Goal: Contribute content: Contribute content

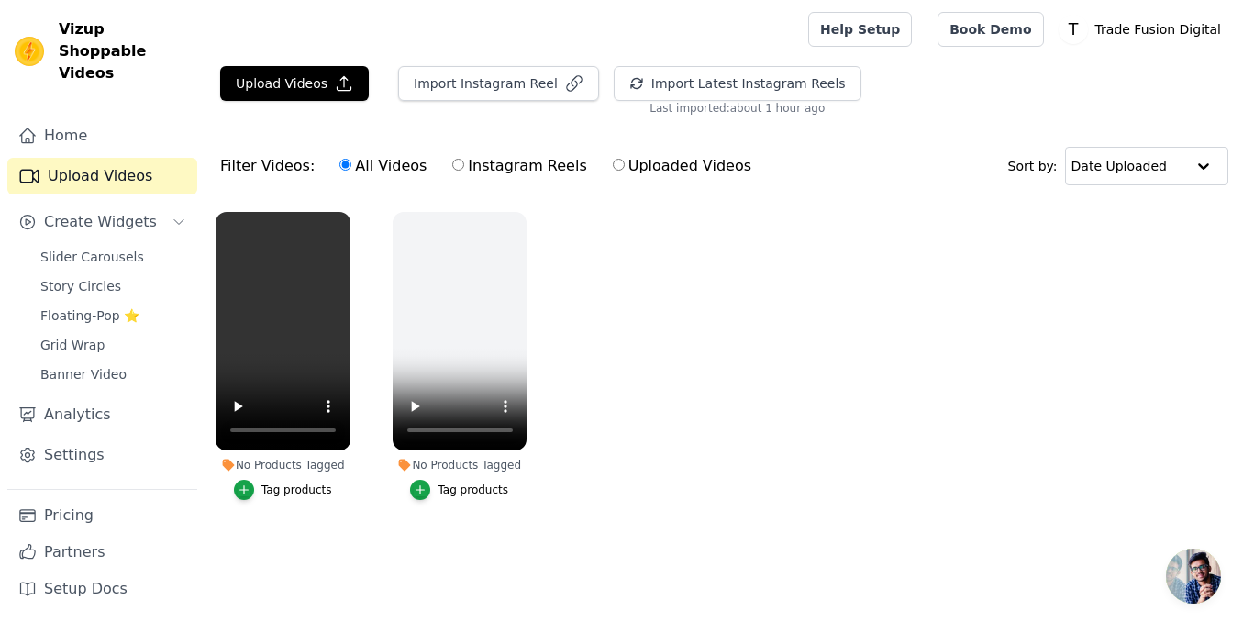
click at [362, 147] on div "All Videos Instagram Reels Uploaded Videos" at bounding box center [545, 166] width 432 height 42
click at [103, 117] on link "Home" at bounding box center [102, 135] width 190 height 37
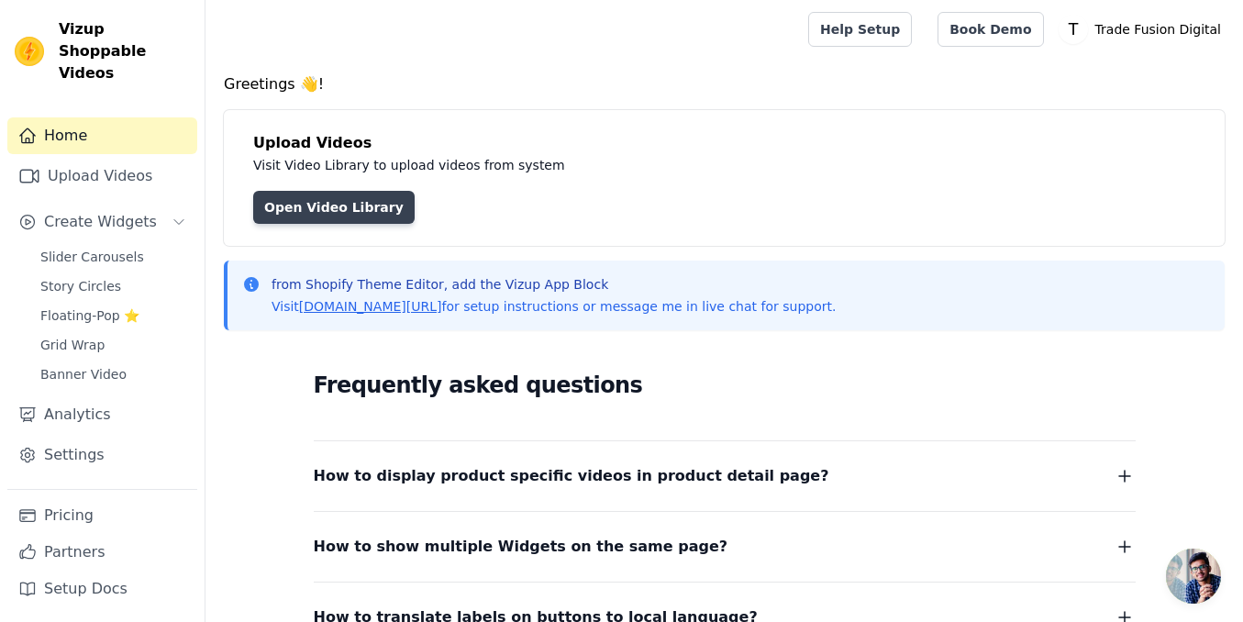
click at [324, 206] on link "Open Video Library" at bounding box center [333, 207] width 161 height 33
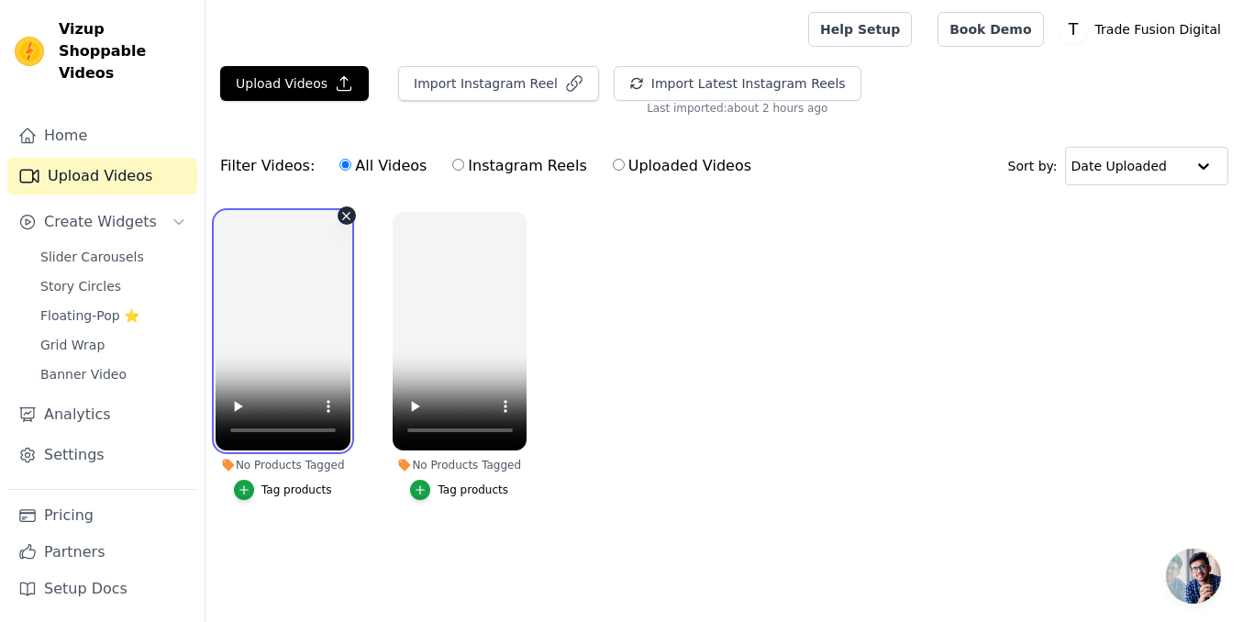
click at [289, 297] on video at bounding box center [283, 331] width 135 height 239
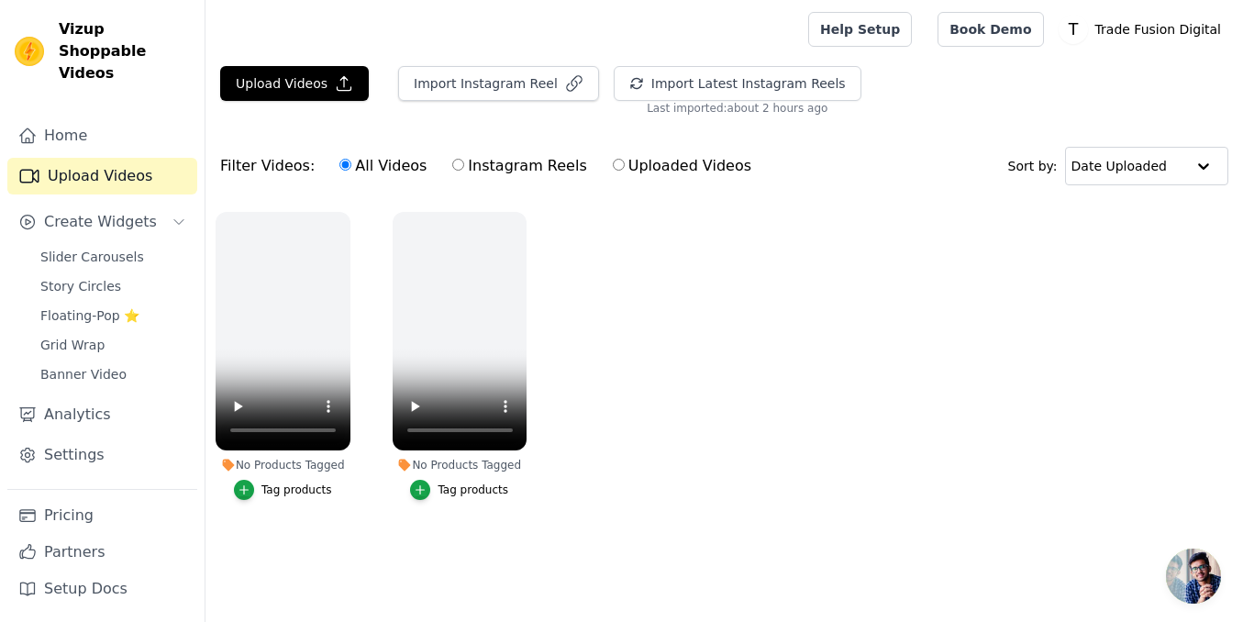
click at [586, 295] on ul "No Products Tagged Tag products No Products Tagged Tag products" at bounding box center [725, 374] width 1038 height 345
click at [612, 172] on label "Uploaded Videos" at bounding box center [682, 166] width 140 height 24
click at [613, 171] on input "Uploaded Videos" at bounding box center [619, 165] width 12 height 12
radio input "true"
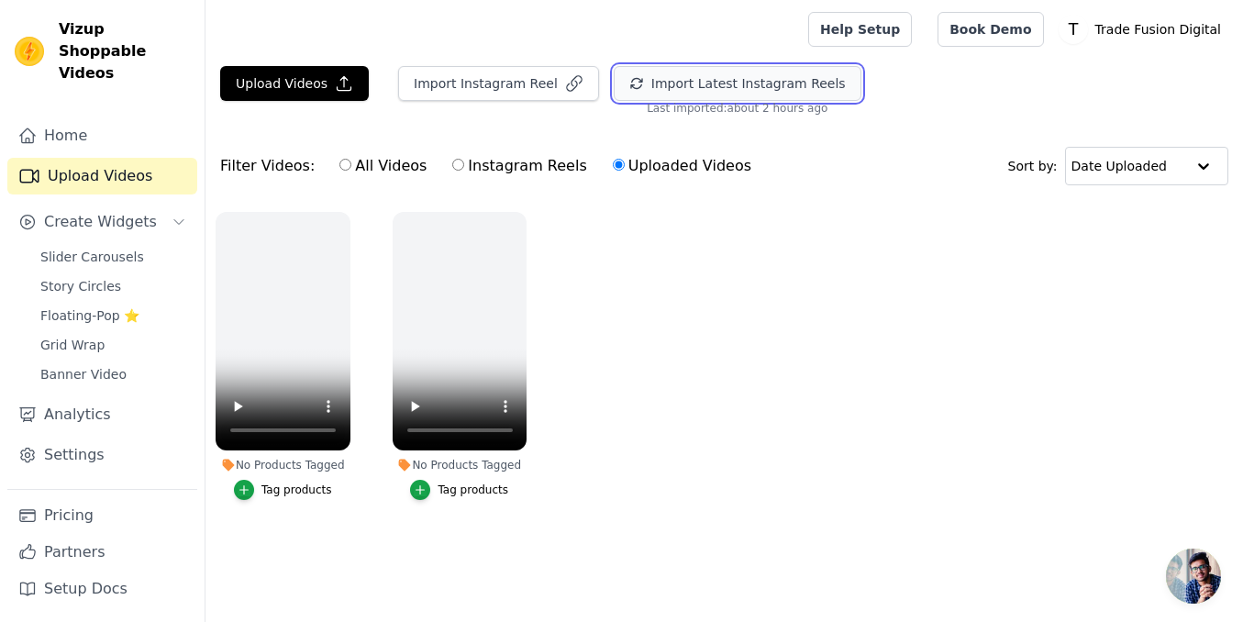
click at [750, 92] on button "Import Latest Instagram Reels" at bounding box center [738, 83] width 248 height 35
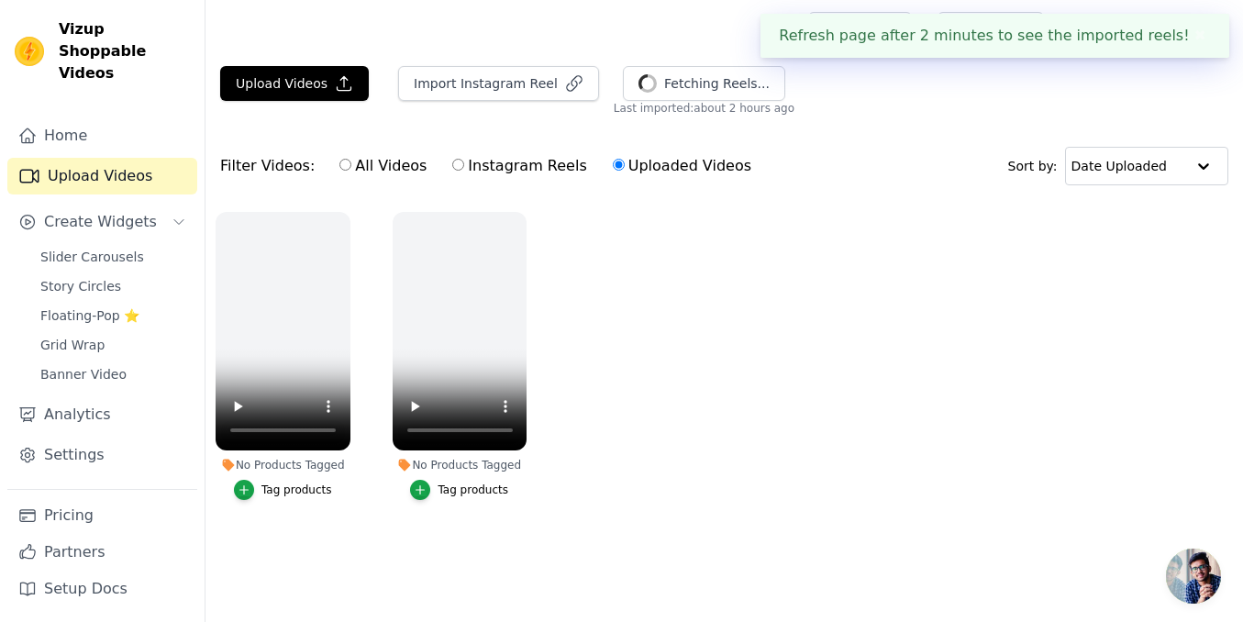
click at [1207, 34] on button "✖" at bounding box center [1200, 36] width 21 height 22
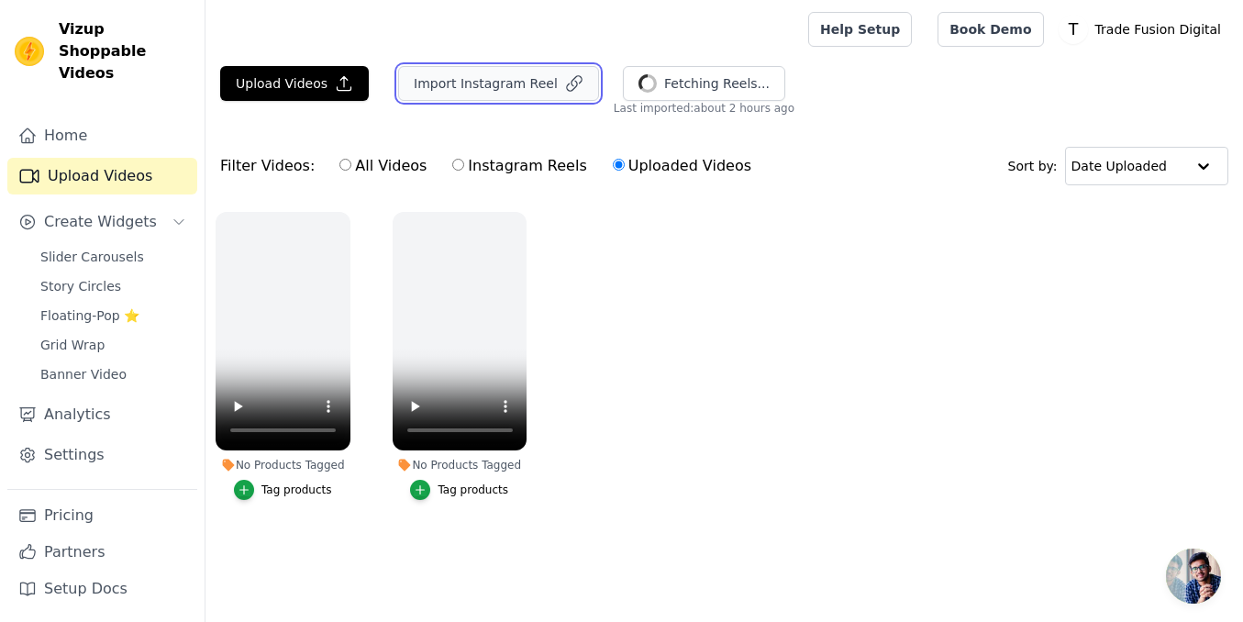
click at [450, 86] on button "Import Instagram Reel" at bounding box center [498, 83] width 201 height 35
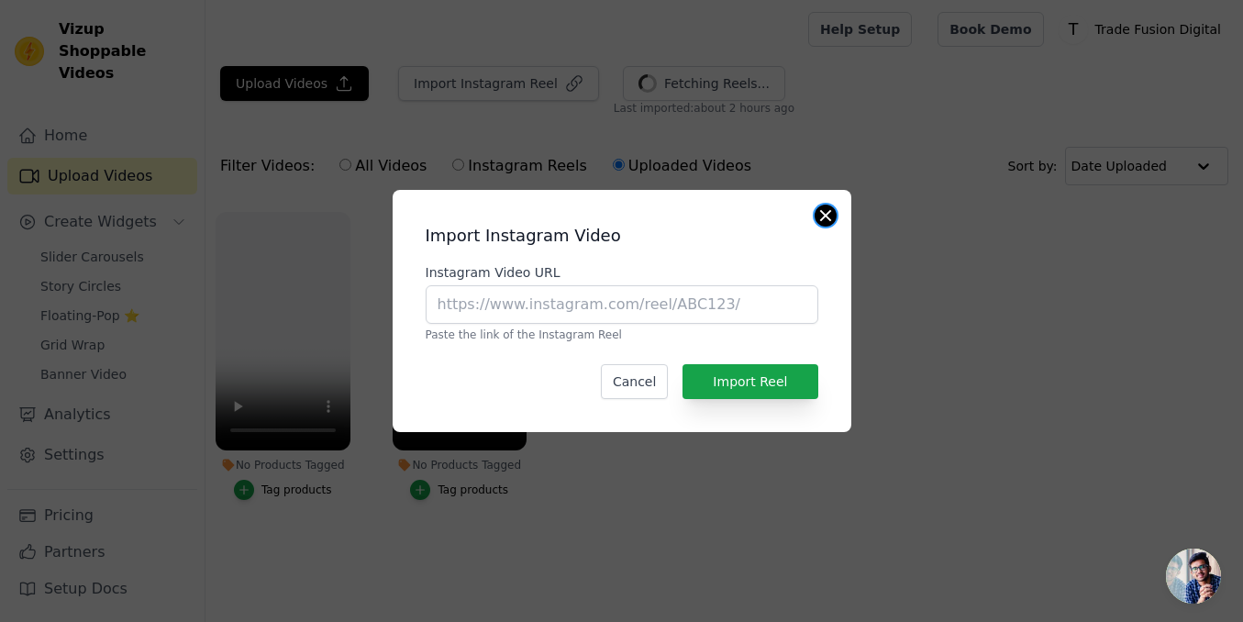
click at [823, 221] on button "Close modal" at bounding box center [826, 216] width 22 height 22
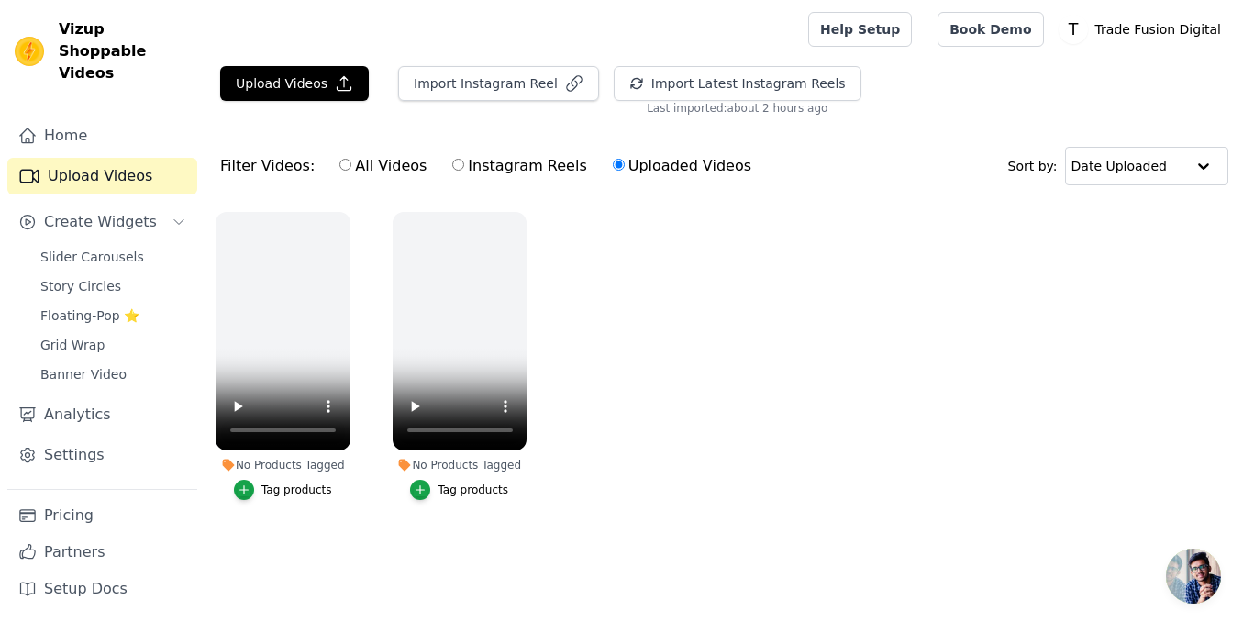
click at [345, 161] on label "All Videos" at bounding box center [383, 166] width 89 height 24
click at [345, 161] on input "All Videos" at bounding box center [345, 165] width 12 height 12
radio input "true"
click at [472, 164] on label "Instagram Reels" at bounding box center [519, 166] width 136 height 24
click at [464, 164] on input "Instagram Reels" at bounding box center [458, 165] width 12 height 12
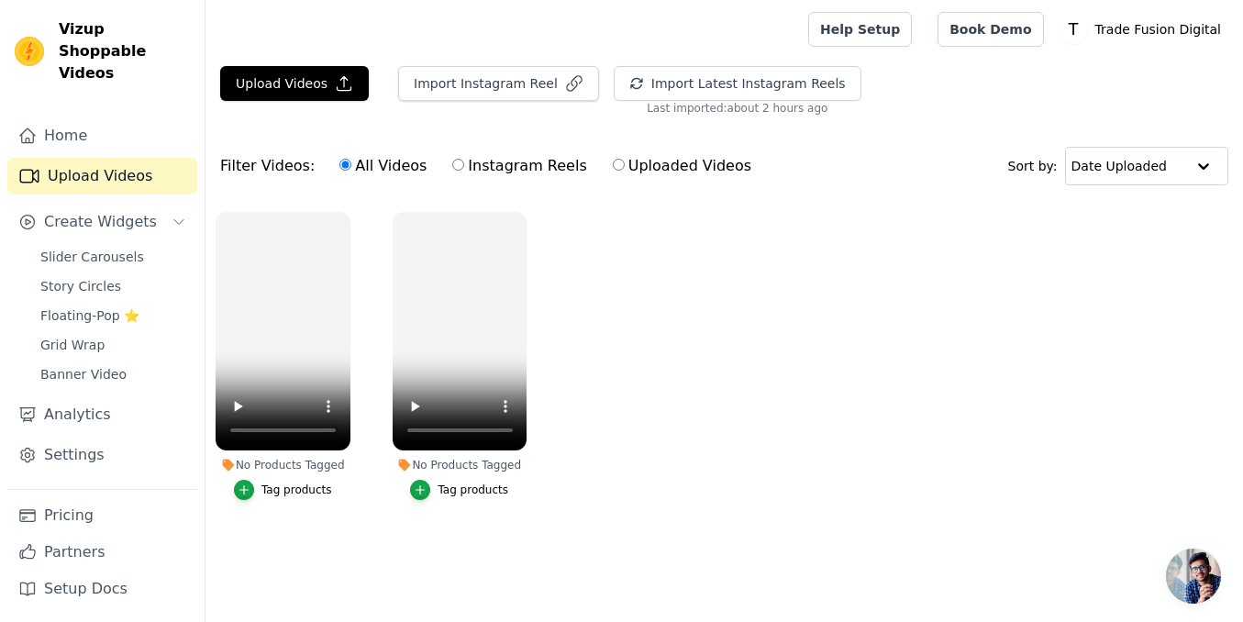
radio input "true"
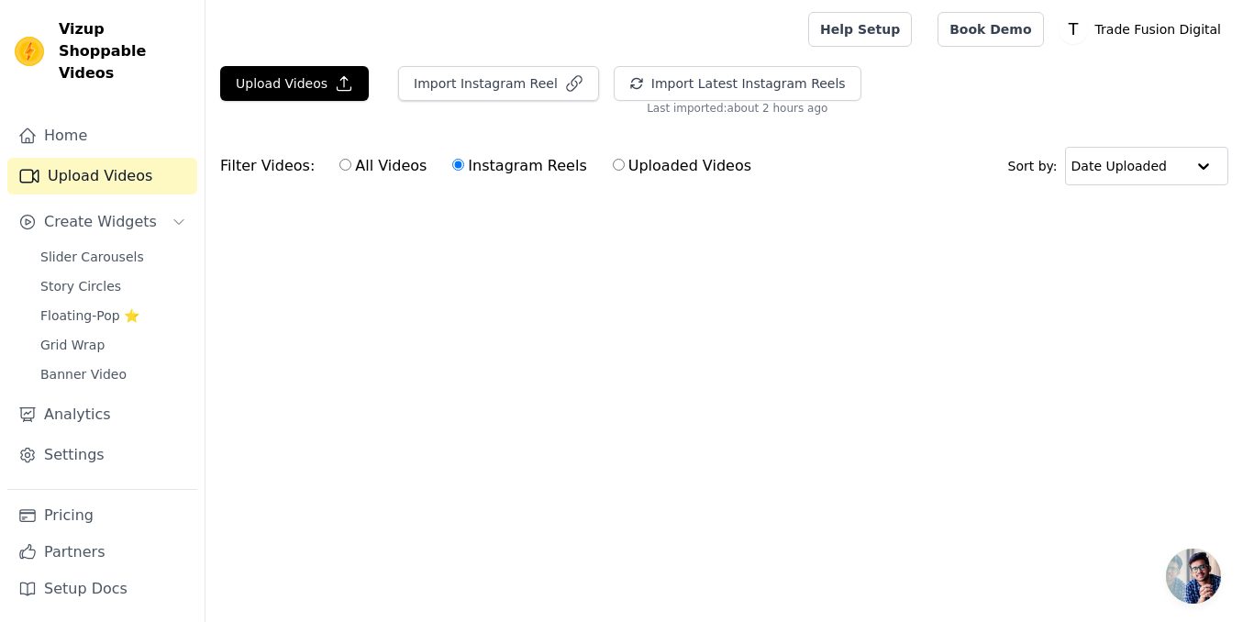
click at [650, 166] on label "Uploaded Videos" at bounding box center [682, 166] width 140 height 24
click at [625, 166] on input "Uploaded Videos" at bounding box center [619, 165] width 12 height 12
radio input "true"
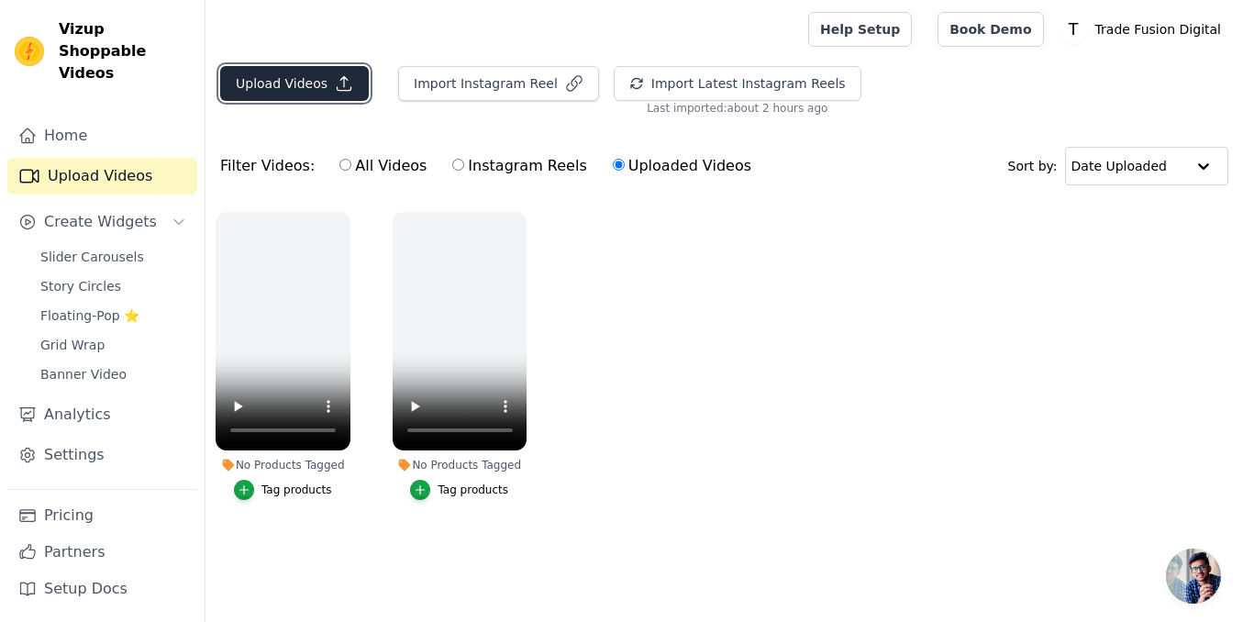
click at [289, 79] on button "Upload Videos" at bounding box center [294, 83] width 149 height 35
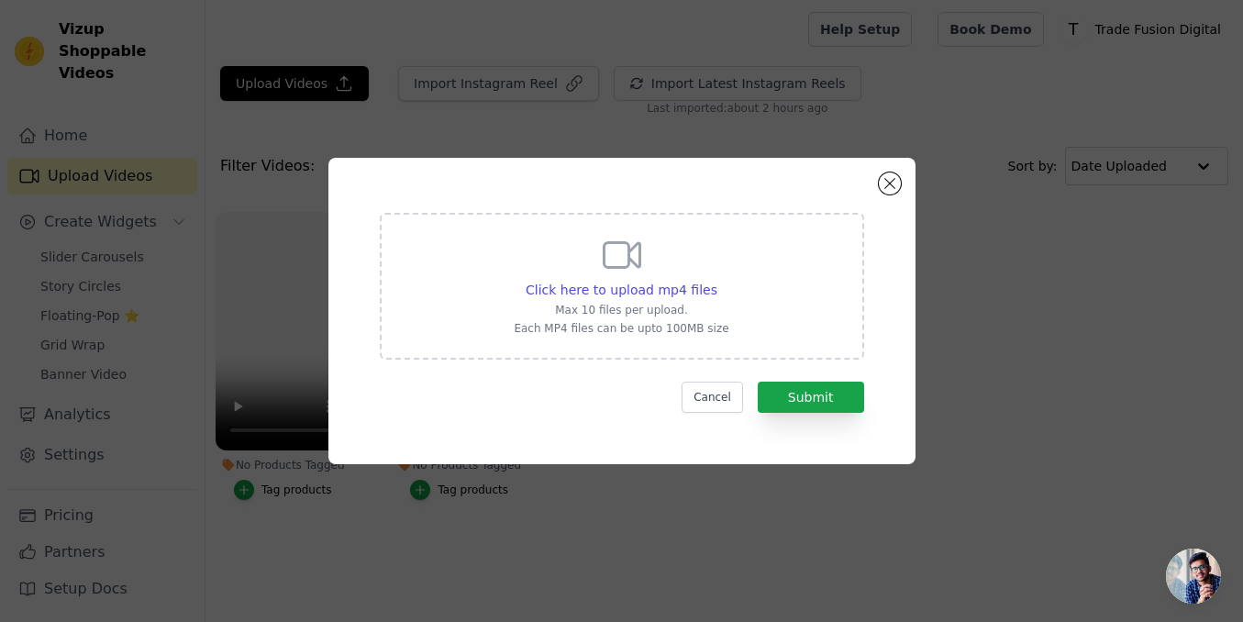
click at [625, 268] on icon at bounding box center [622, 255] width 36 height 25
click at [717, 280] on input "Click here to upload mp4 files Max 10 files per upload. Each MP4 files can be u…" at bounding box center [717, 280] width 1 height 1
type input "C:\fakepath\ssstik.io_1755626907195.mp4"
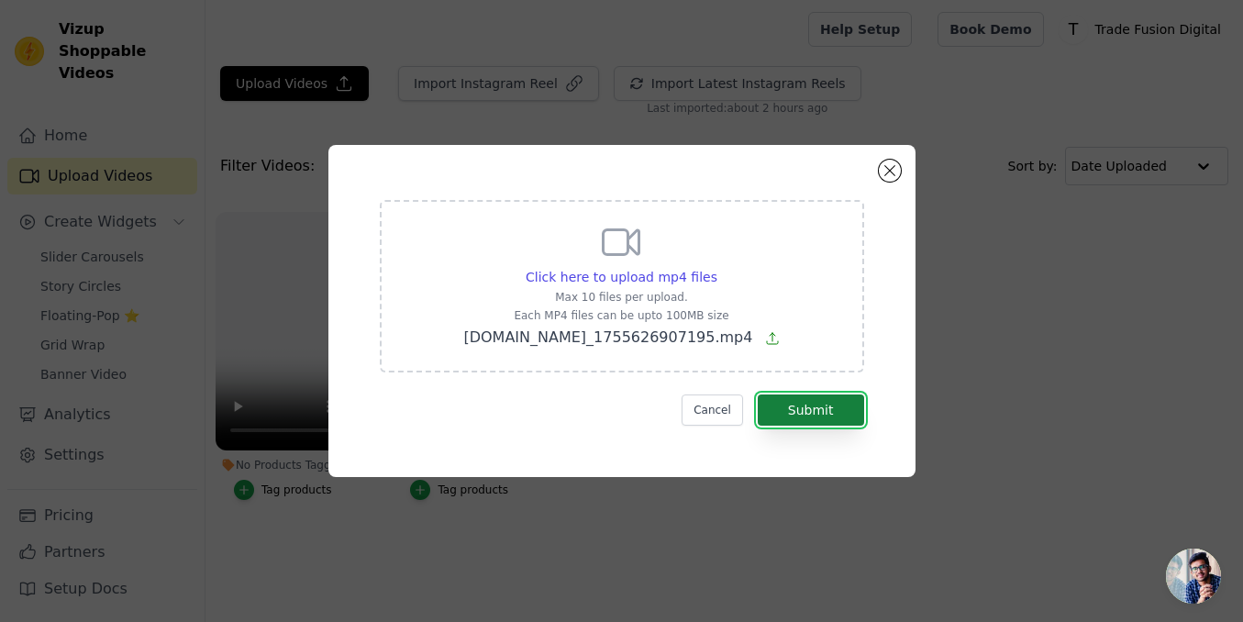
click at [827, 407] on button "Submit" at bounding box center [811, 410] width 106 height 31
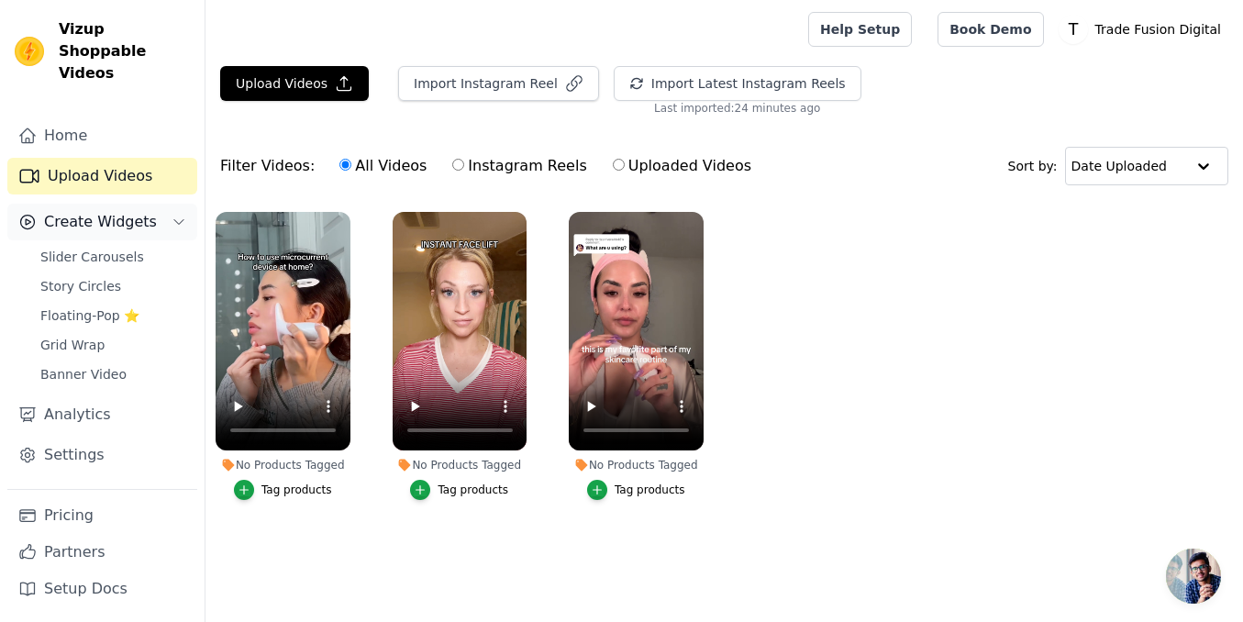
click at [105, 211] on span "Create Widgets" at bounding box center [100, 222] width 113 height 22
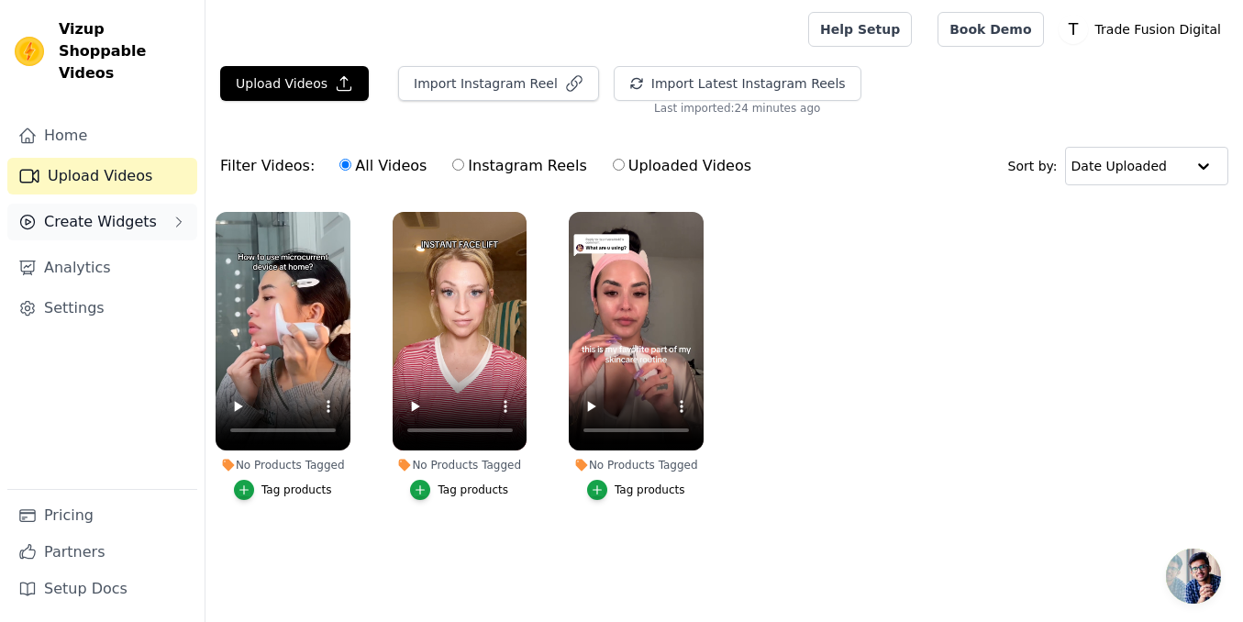
click at [105, 211] on span "Create Widgets" at bounding box center [100, 222] width 113 height 22
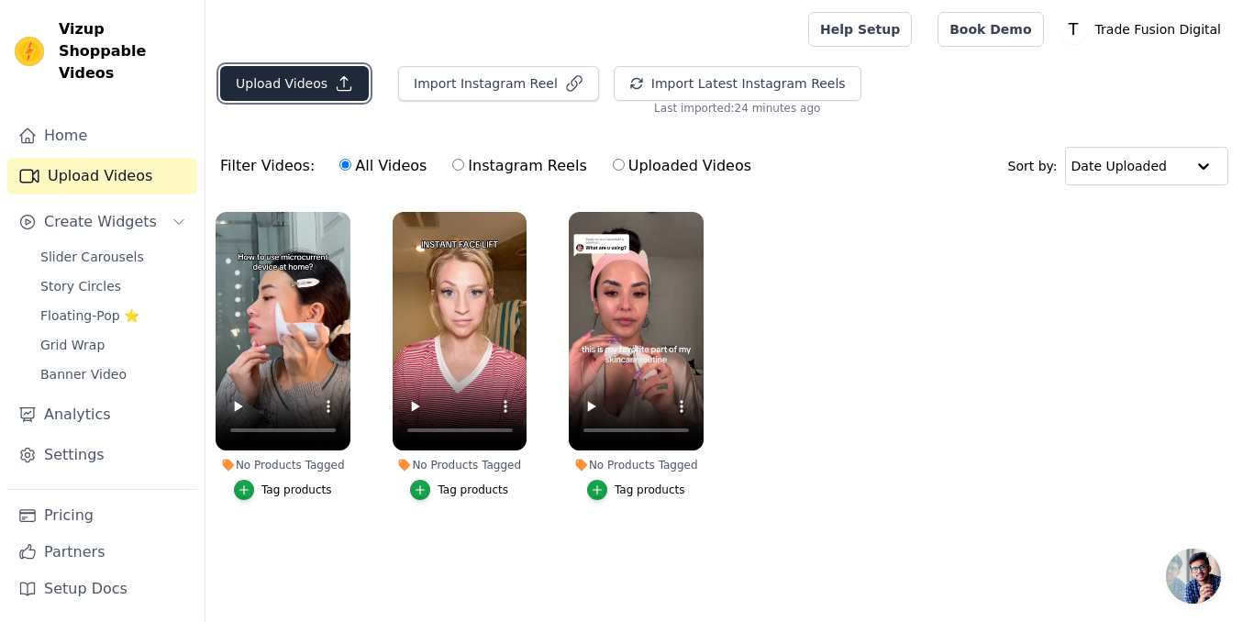
click at [309, 72] on button "Upload Videos" at bounding box center [294, 83] width 149 height 35
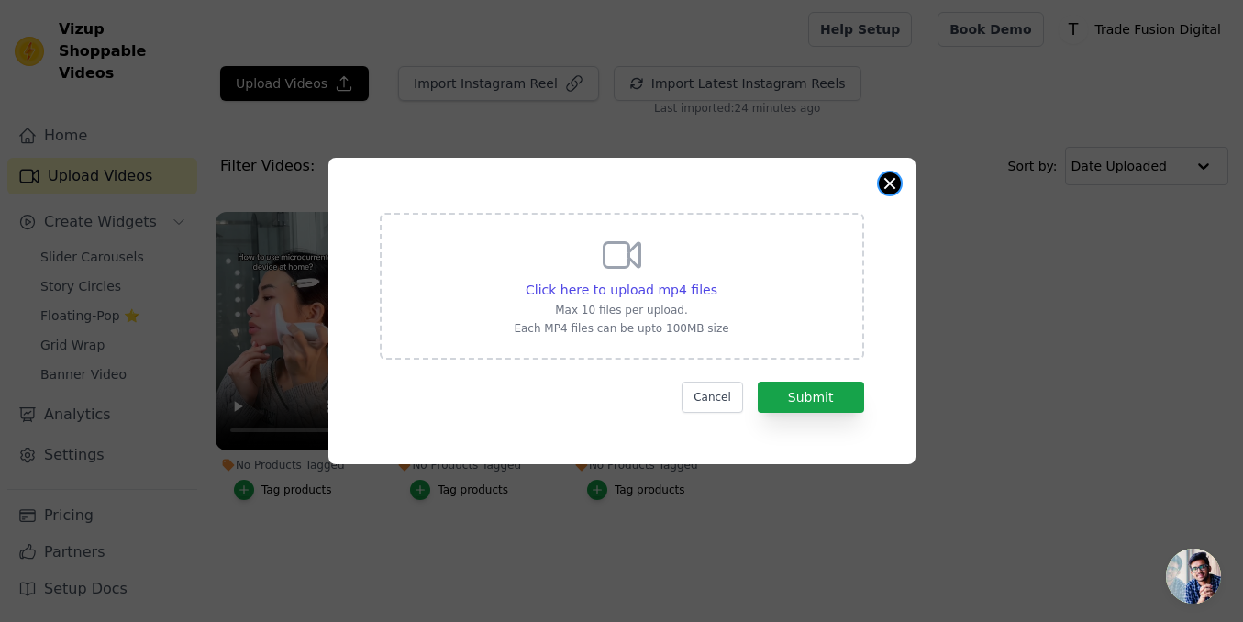
click at [880, 187] on button "Close modal" at bounding box center [890, 183] width 22 height 22
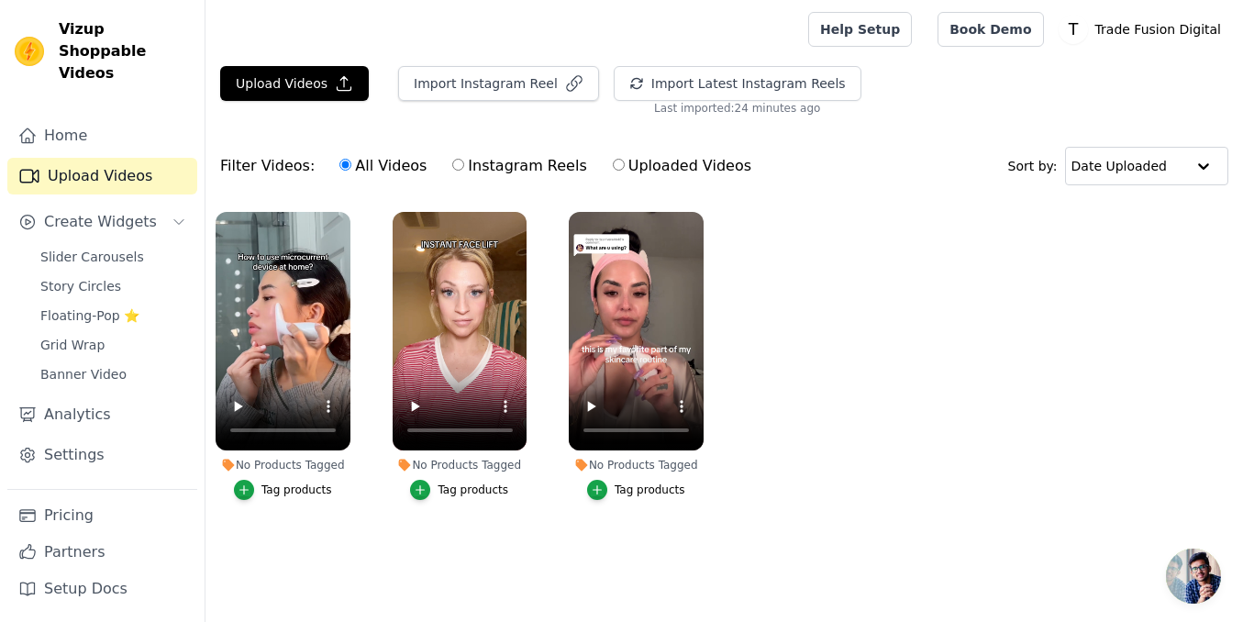
click at [806, 339] on ul "No Products Tagged Tag products No Products Tagged Tag products No Products Tag…" at bounding box center [725, 374] width 1038 height 345
click at [180, 215] on icon "Sidebar" at bounding box center [179, 222] width 15 height 15
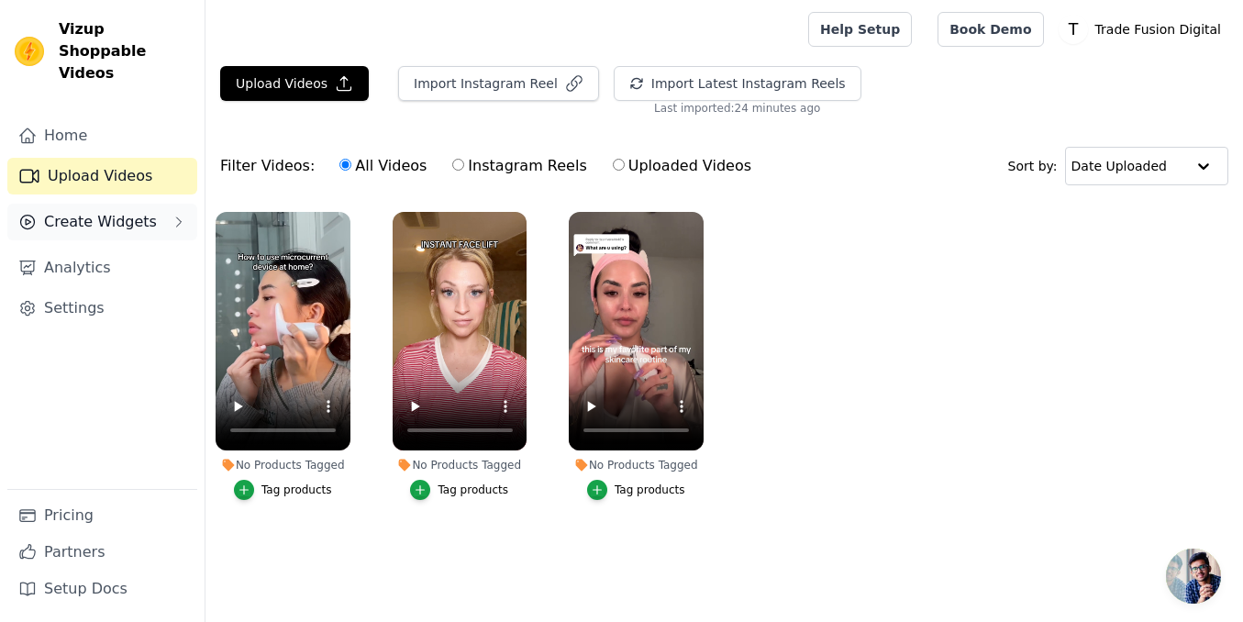
click at [178, 215] on icon "Sidebar" at bounding box center [179, 222] width 15 height 15
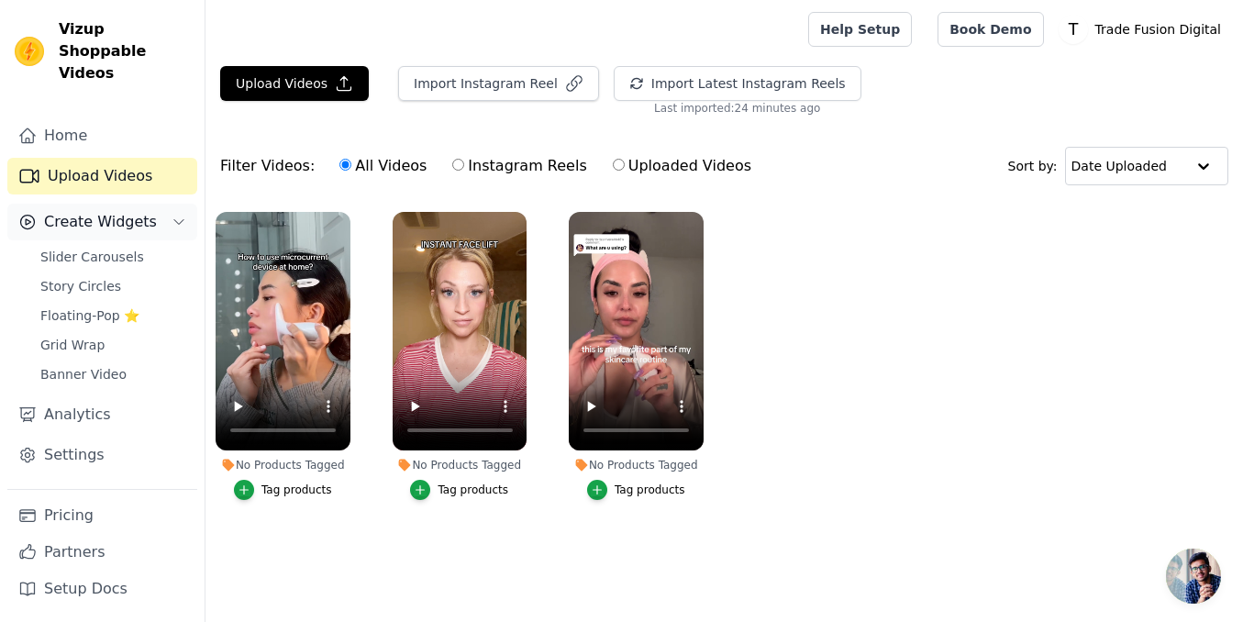
click at [143, 211] on span "Create Widgets" at bounding box center [100, 222] width 113 height 22
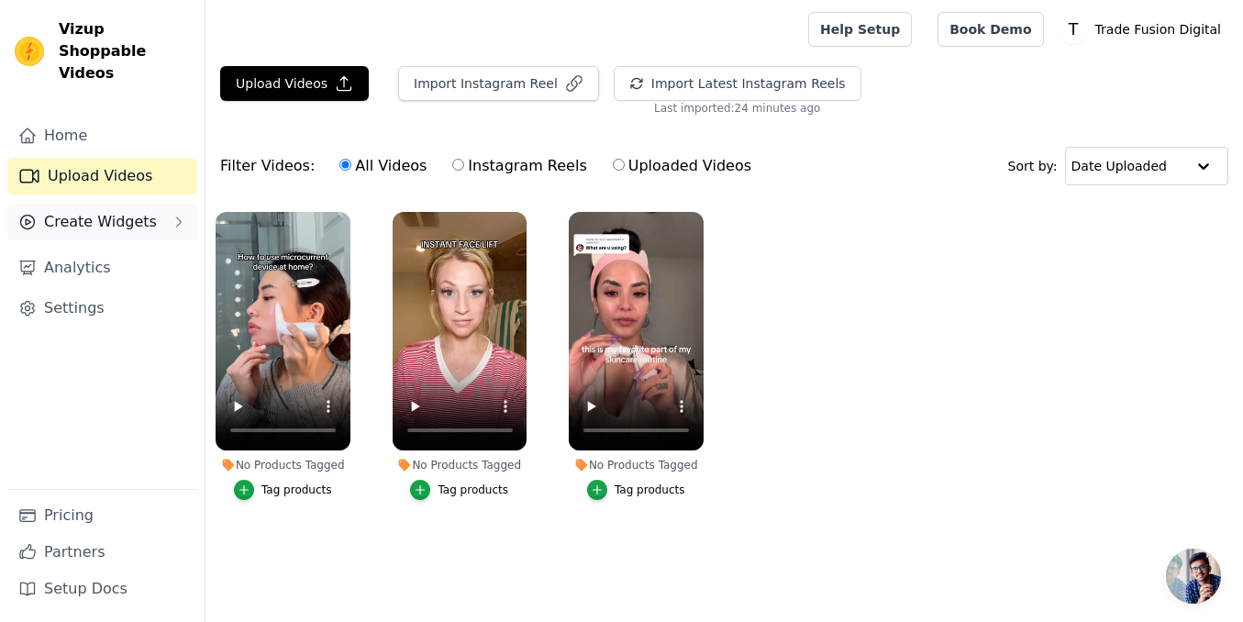
click at [143, 211] on span "Create Widgets" at bounding box center [100, 222] width 113 height 22
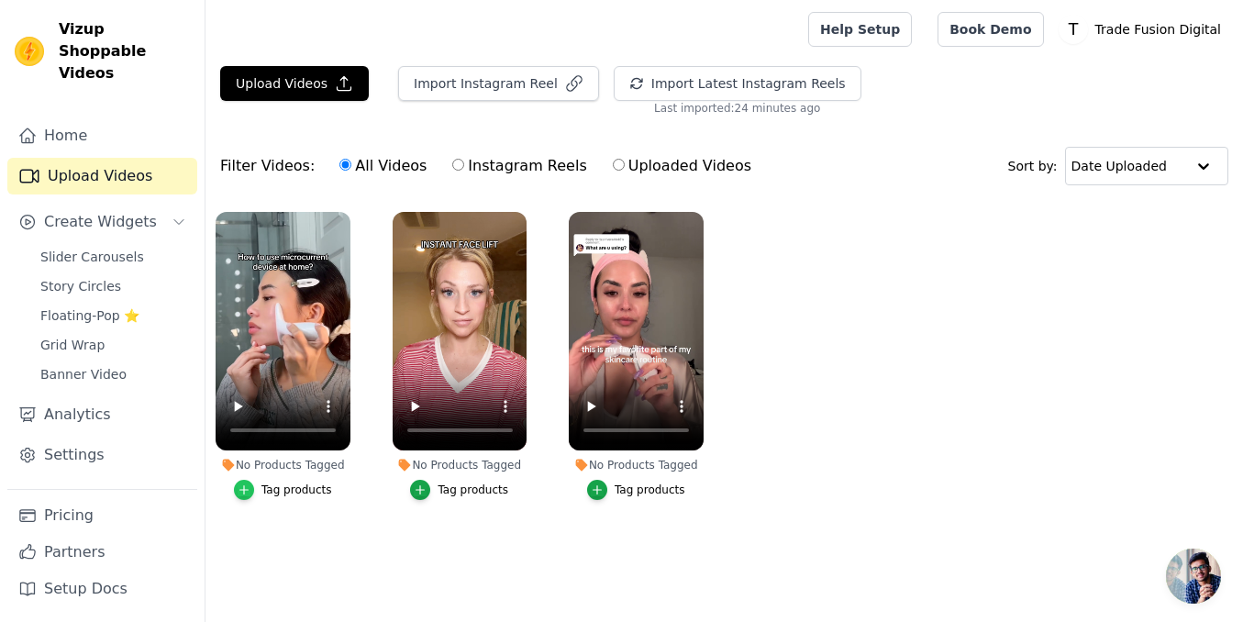
click at [245, 488] on icon "button" at bounding box center [244, 490] width 13 height 13
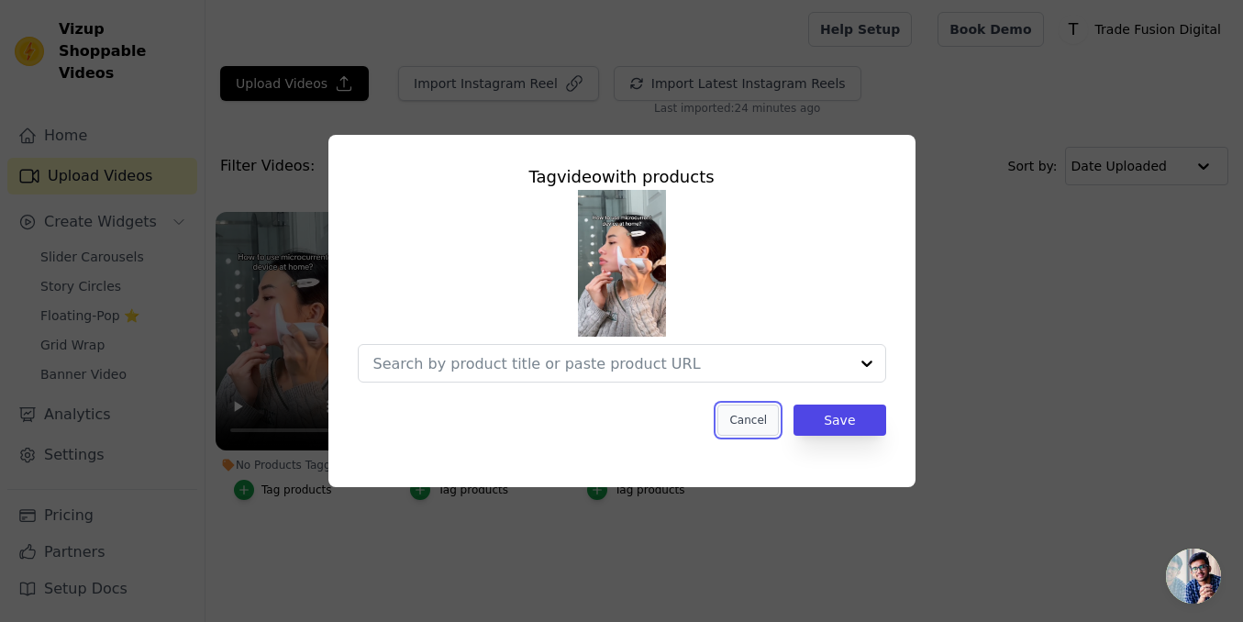
click at [761, 427] on button "Cancel" at bounding box center [747, 420] width 61 height 31
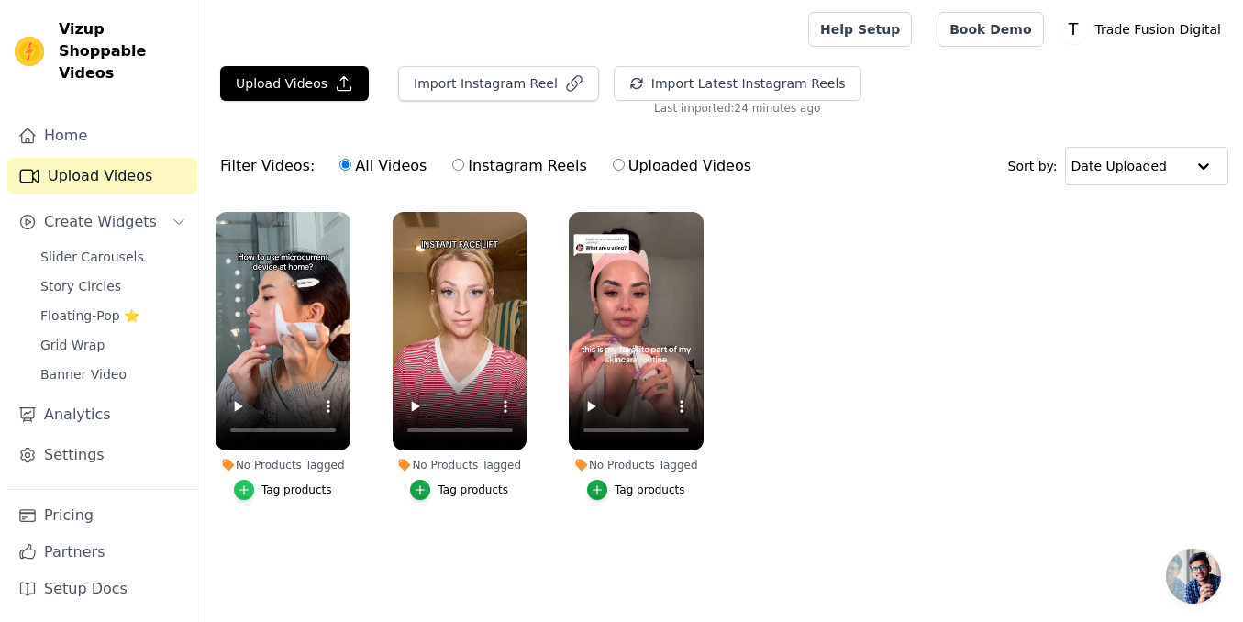
click at [247, 487] on icon "button" at bounding box center [244, 490] width 13 height 13
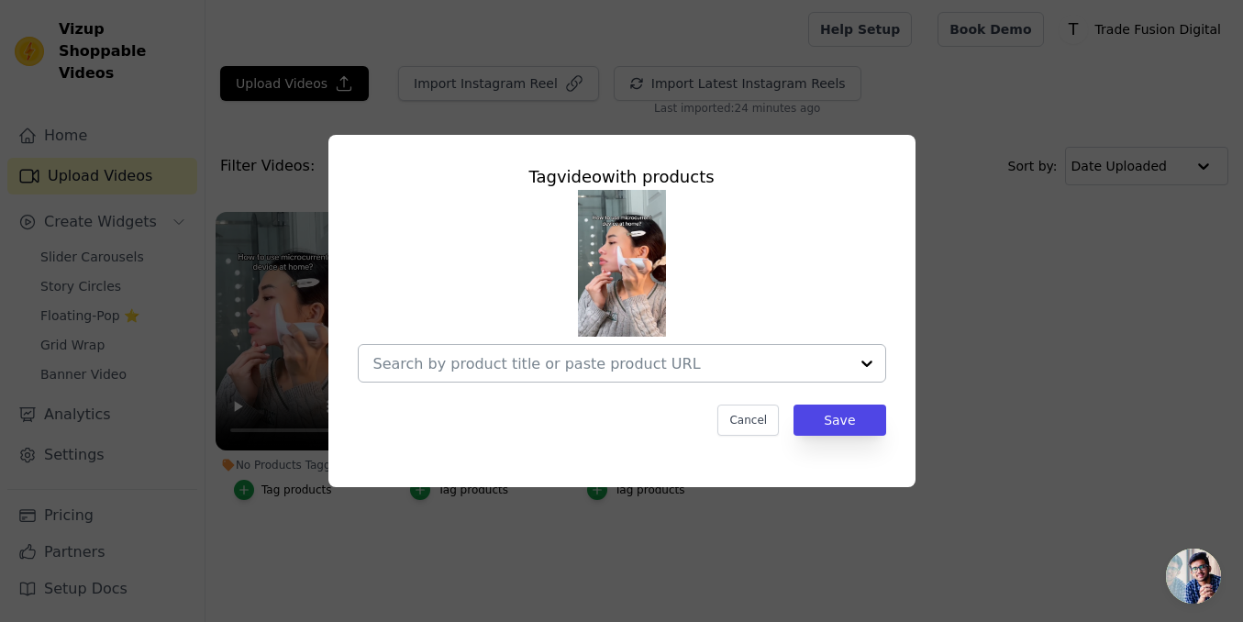
click at [567, 355] on input "No Products Tagged Tag video with products Cancel Save Tag products" at bounding box center [610, 363] width 475 height 17
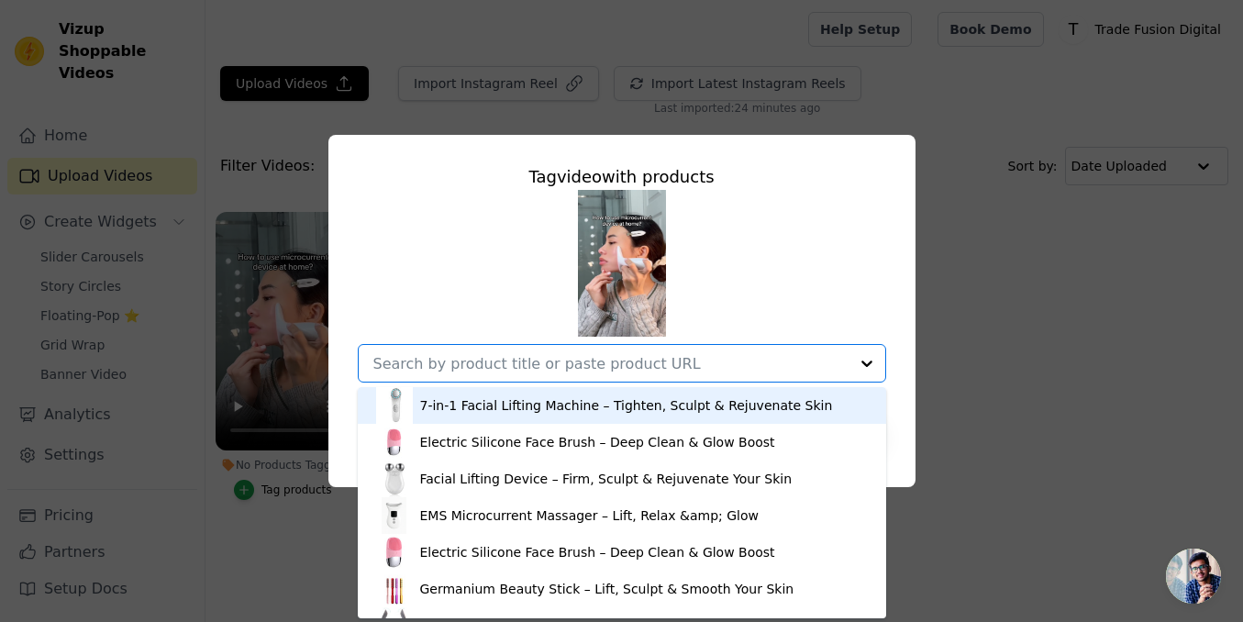
click at [779, 301] on div "7-in-1 Facial Lifting Machine – Tighten, Sculpt & Rejuvenate Skin Electric Sili…" at bounding box center [622, 286] width 528 height 193
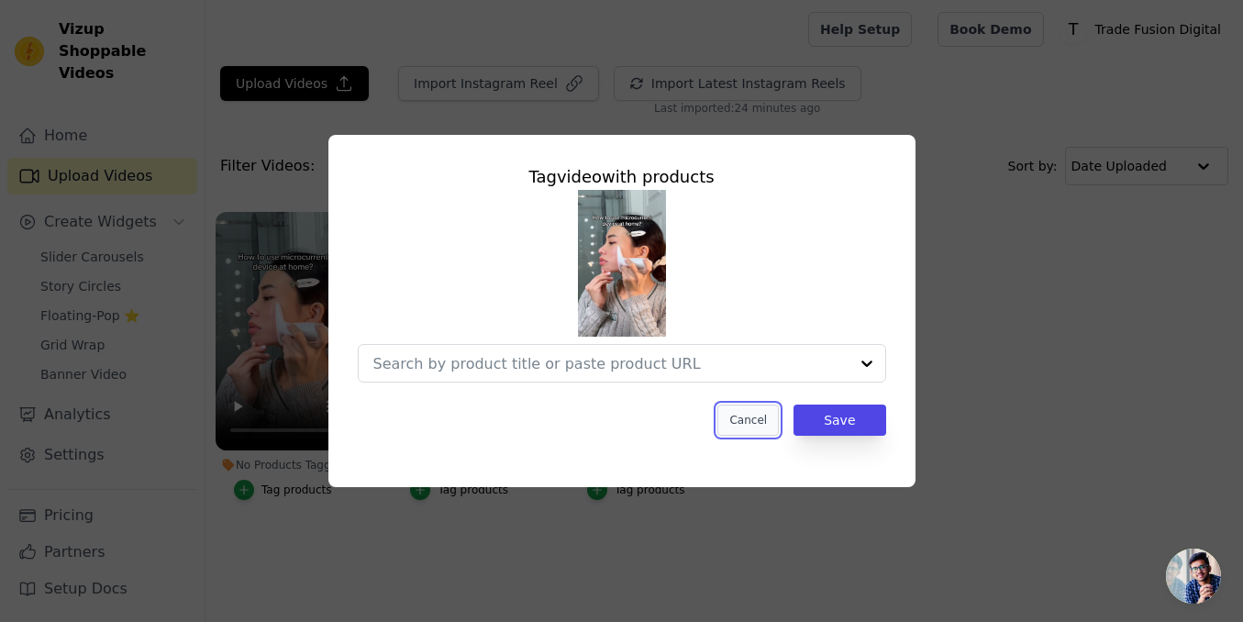
click at [752, 423] on button "Cancel" at bounding box center [747, 420] width 61 height 31
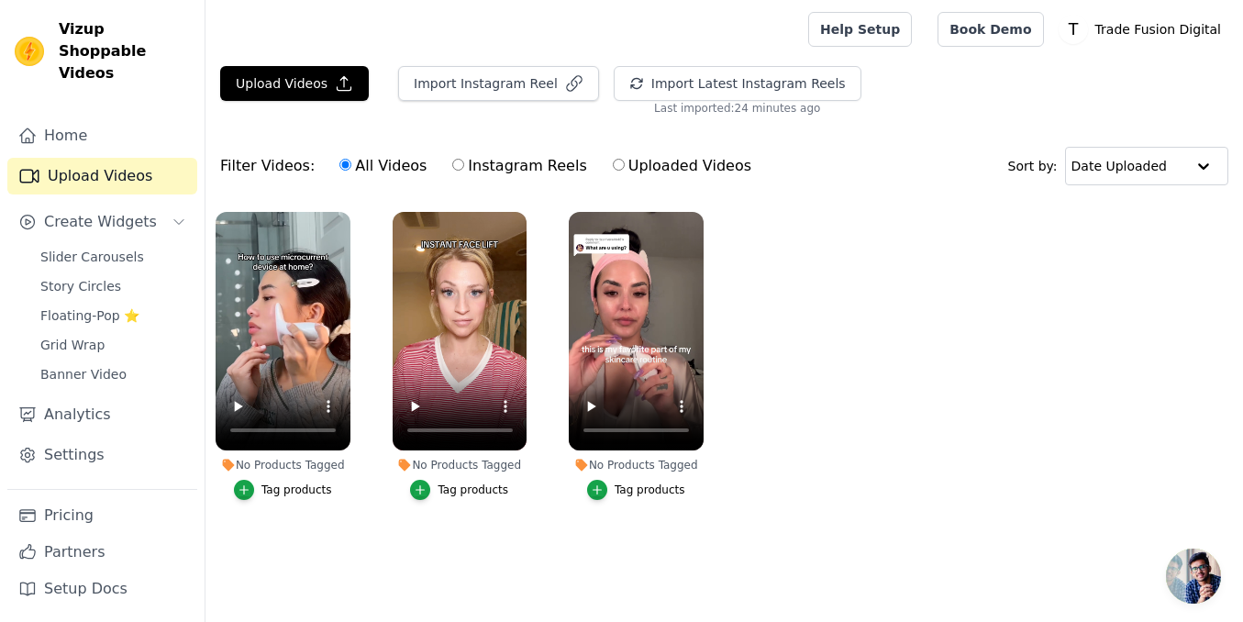
click at [443, 126] on div "Upload Videos Import Instagram Reel Import Latest Instagram Reels Import Latest…" at bounding box center [725, 306] width 1038 height 481
click at [106, 125] on link "Home" at bounding box center [102, 135] width 190 height 37
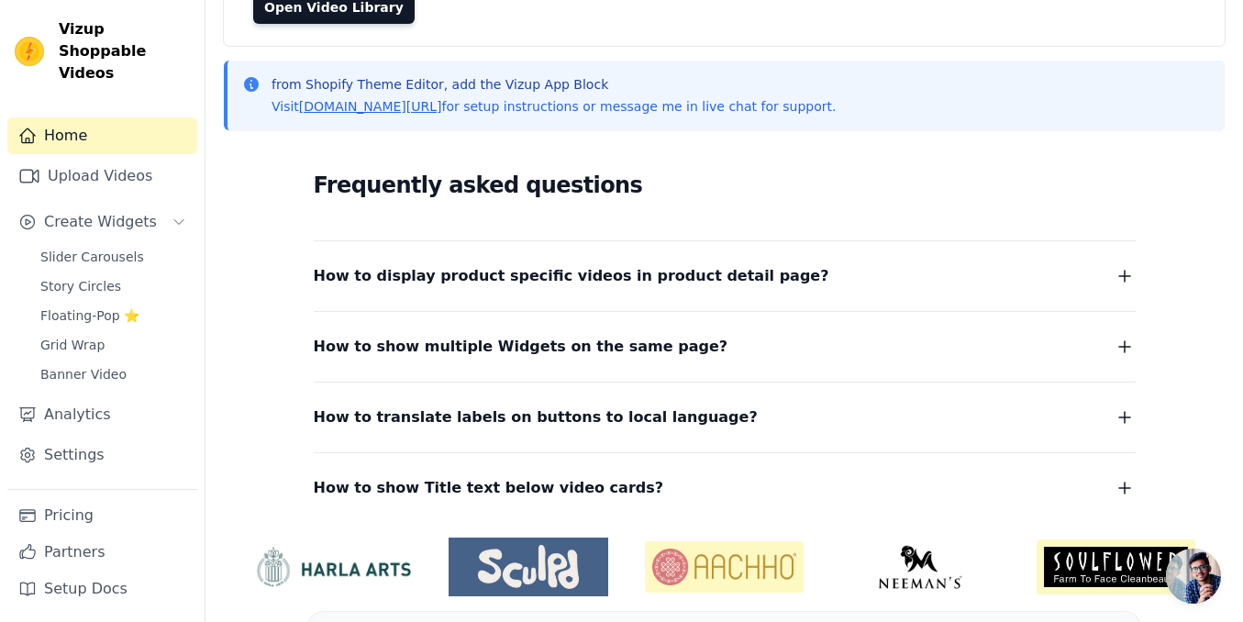
scroll to position [251, 0]
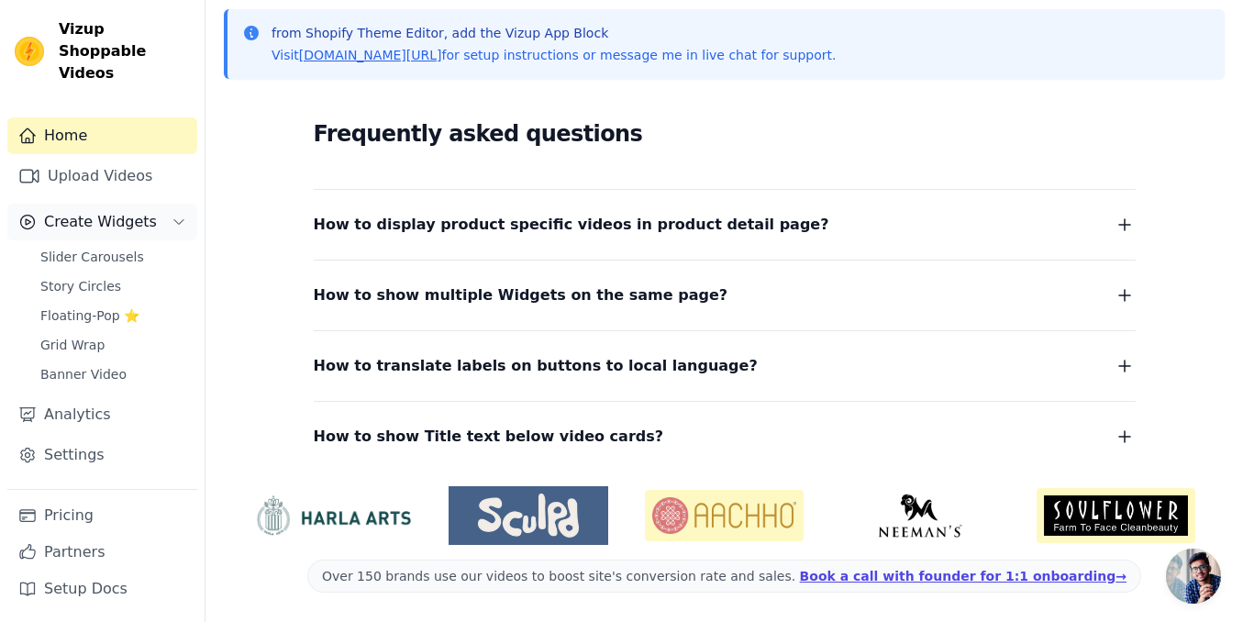
click at [103, 211] on span "Create Widgets" at bounding box center [100, 222] width 113 height 22
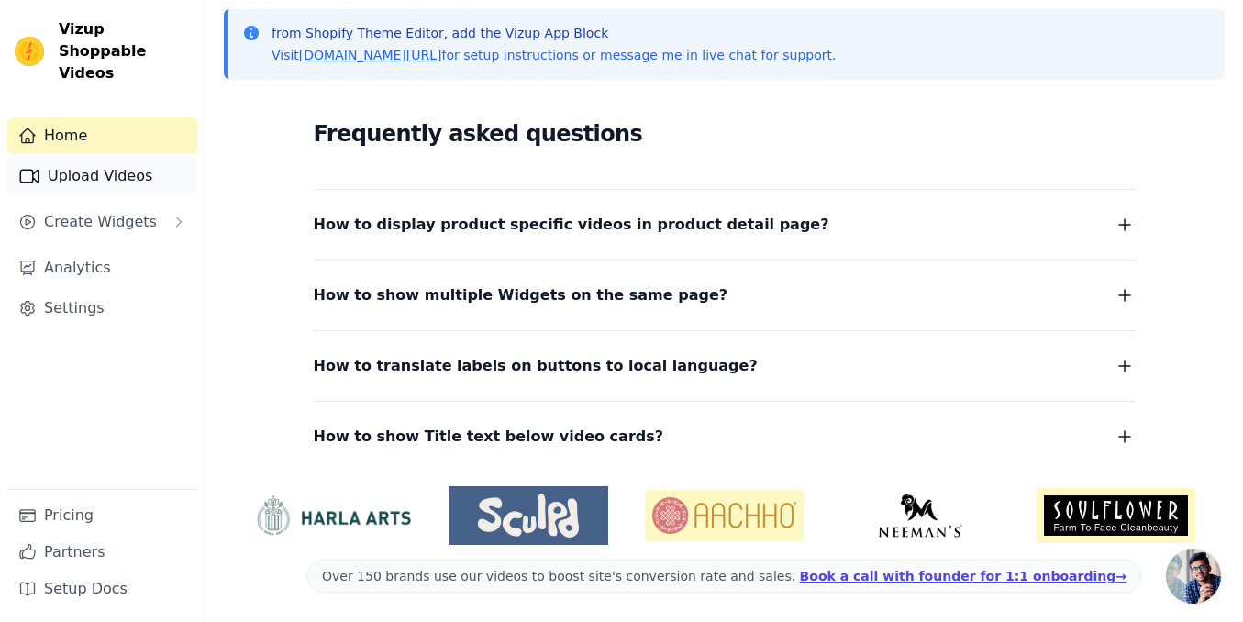
click at [91, 158] on link "Upload Videos" at bounding box center [102, 176] width 190 height 37
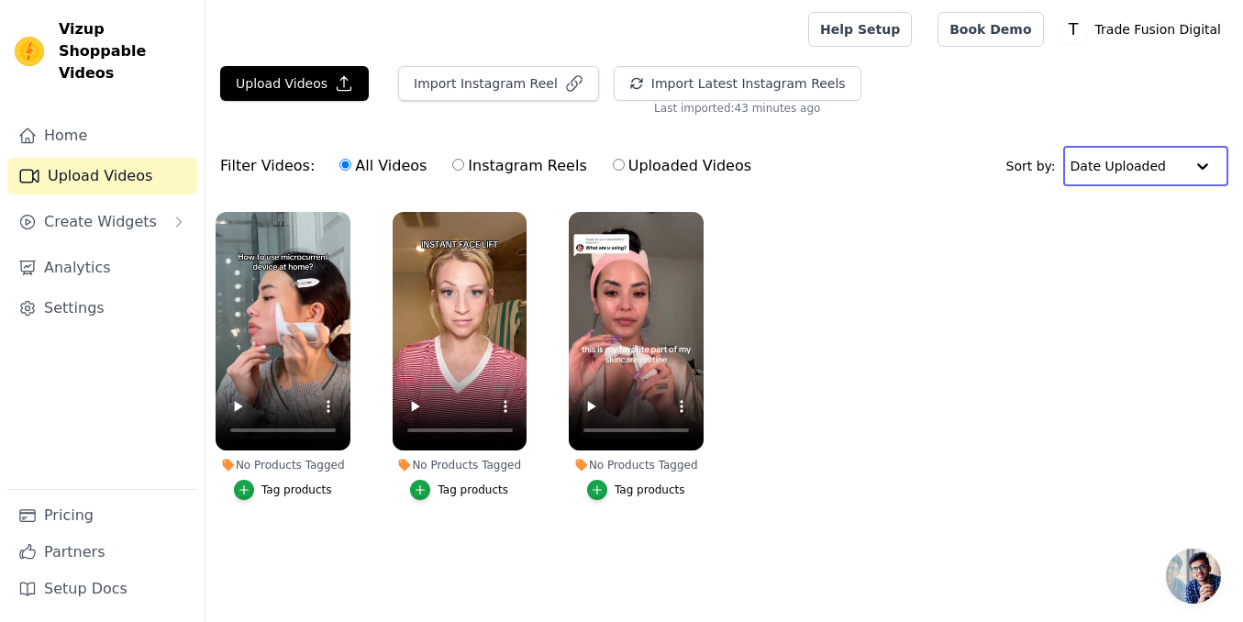
click at [1151, 175] on input "text" at bounding box center [1128, 166] width 114 height 37
click at [1148, 127] on div "Upload Videos Import Instagram Reel Import Latest Instagram Reels Import Latest…" at bounding box center [725, 306] width 1038 height 481
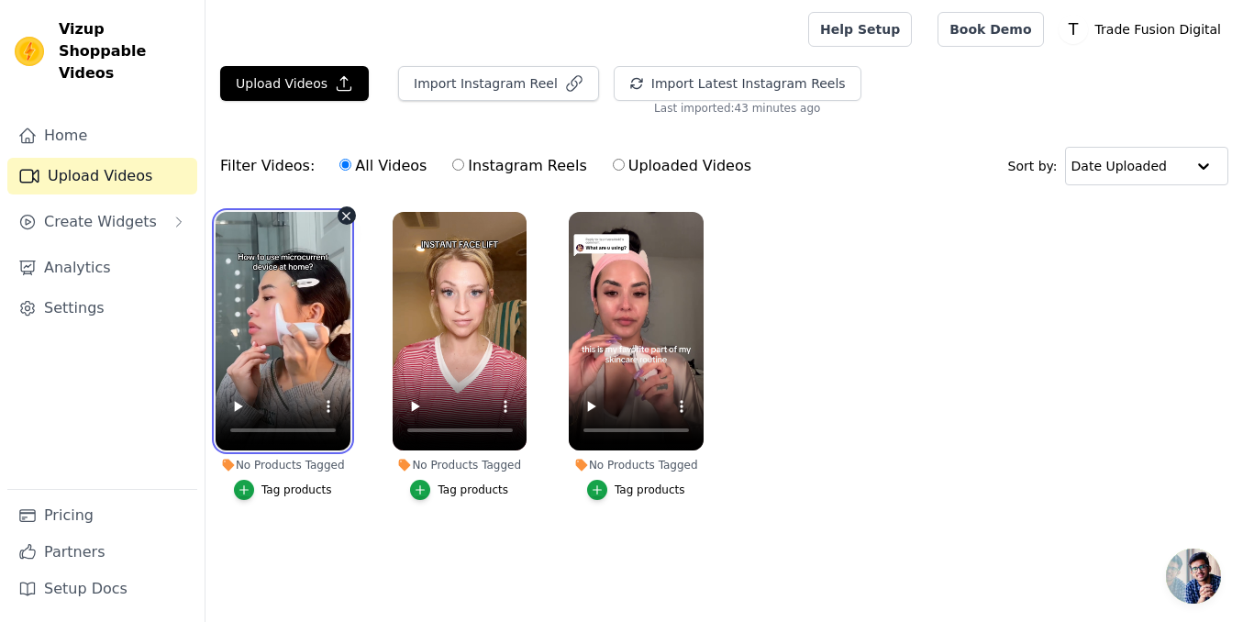
click at [298, 328] on video at bounding box center [283, 331] width 135 height 239
click at [276, 350] on video at bounding box center [283, 331] width 135 height 239
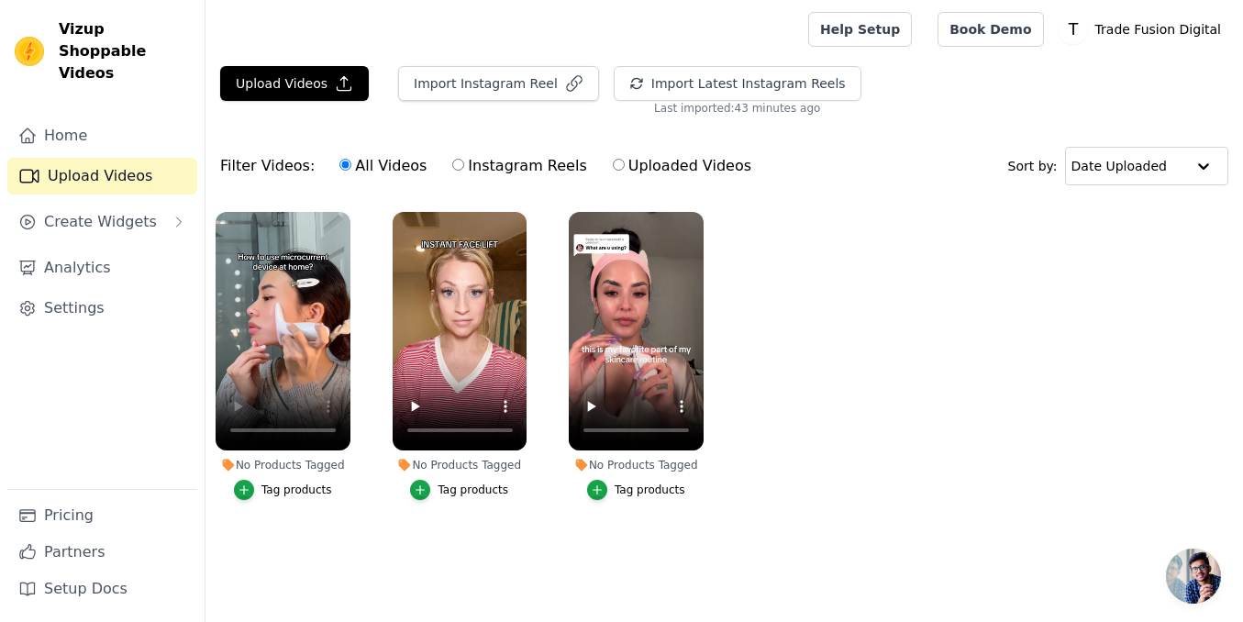
click at [843, 191] on div "Filter Videos: All Videos Instagram Reels Uploaded Videos Sort by: Date Uploaded" at bounding box center [725, 166] width 1038 height 72
click at [113, 211] on span "Create Widgets" at bounding box center [100, 222] width 113 height 22
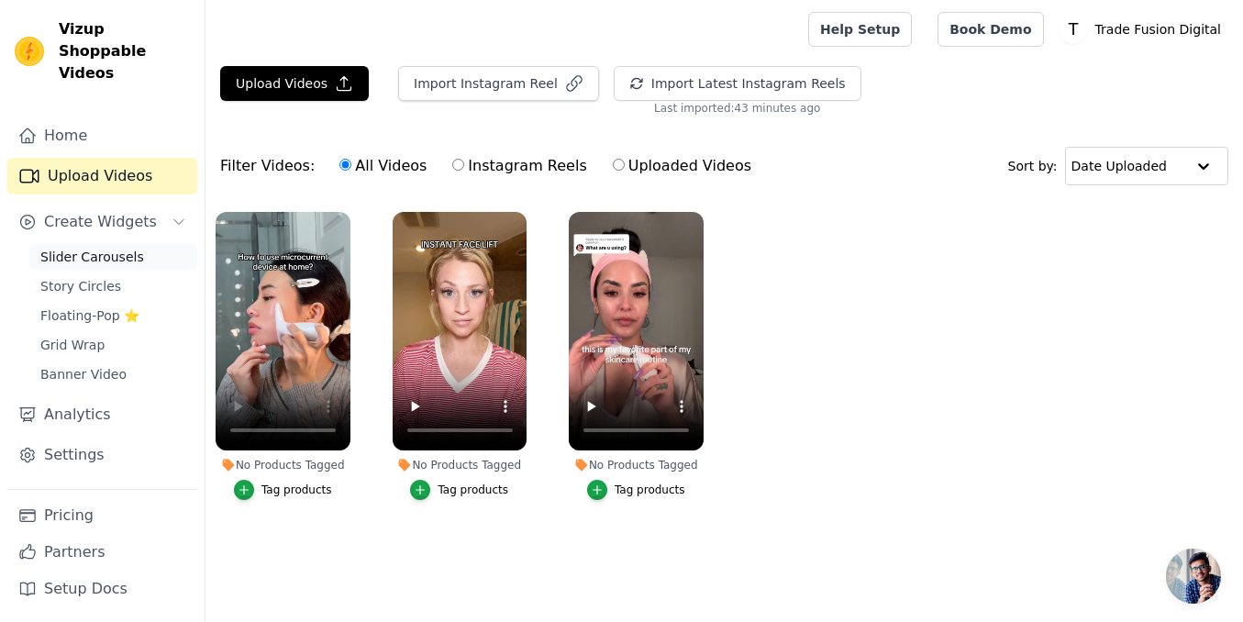
click at [121, 248] on span "Slider Carousels" at bounding box center [92, 257] width 104 height 18
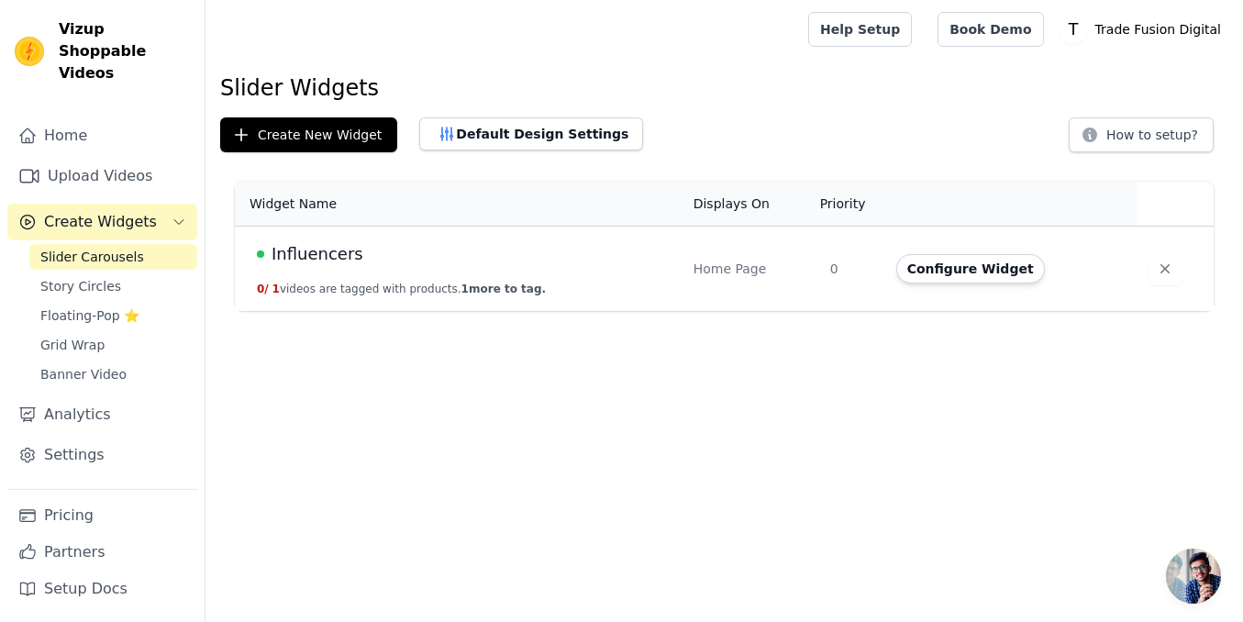
click at [829, 265] on td "0" at bounding box center [852, 269] width 66 height 85
click at [528, 279] on td "Influencers 0 / 1 videos are tagged with products. 1 more to tag." at bounding box center [459, 269] width 448 height 85
click at [274, 266] on span "Influencers" at bounding box center [318, 254] width 92 height 26
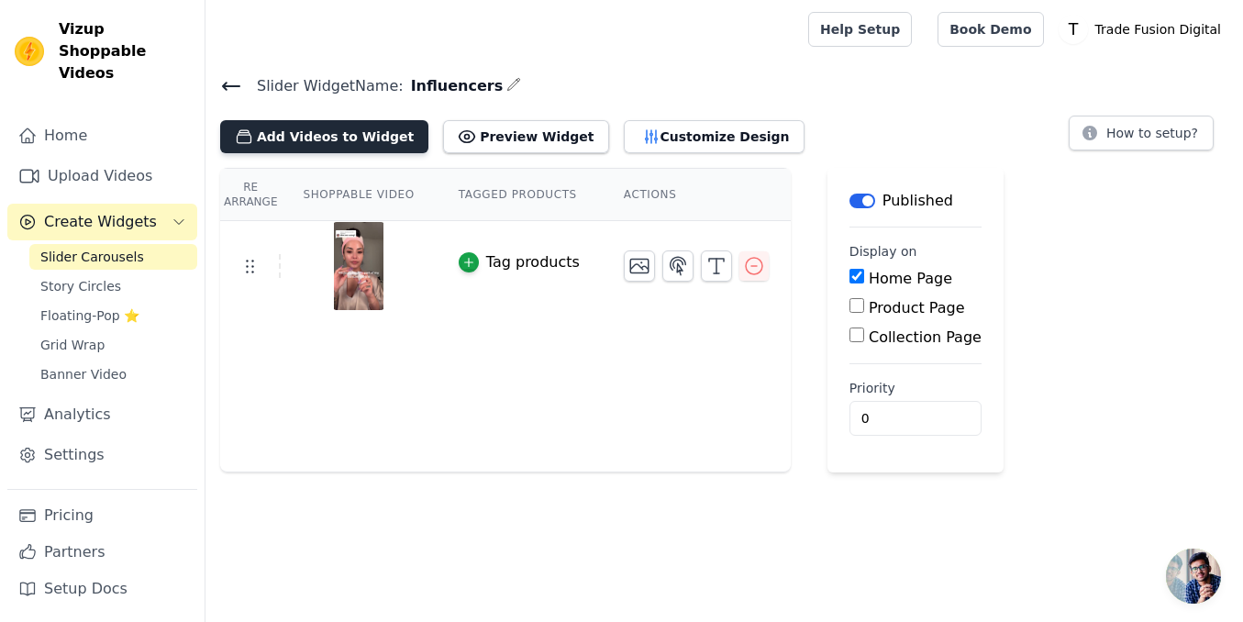
click at [306, 141] on button "Add Videos to Widget" at bounding box center [324, 136] width 208 height 33
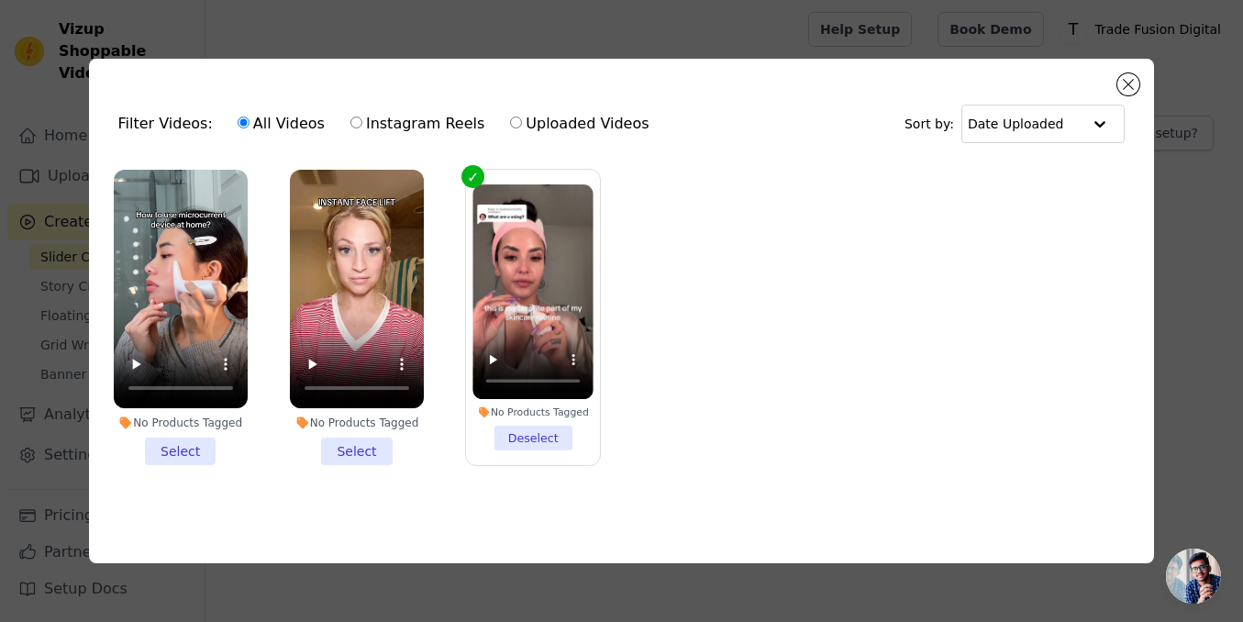
click at [361, 443] on li "No Products Tagged Select" at bounding box center [357, 317] width 134 height 295
click at [0, 0] on input "No Products Tagged Select" at bounding box center [0, 0] width 0 height 0
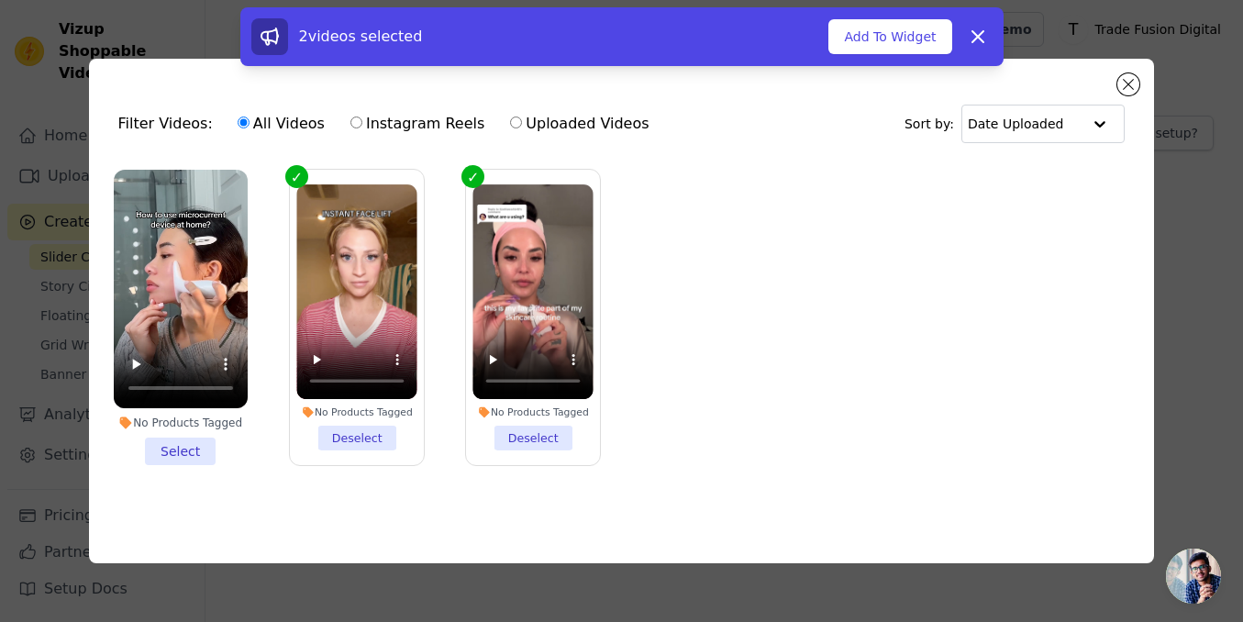
click at [198, 449] on li "No Products Tagged Select" at bounding box center [181, 317] width 134 height 295
click at [0, 0] on input "No Products Tagged Select" at bounding box center [0, 0] width 0 height 0
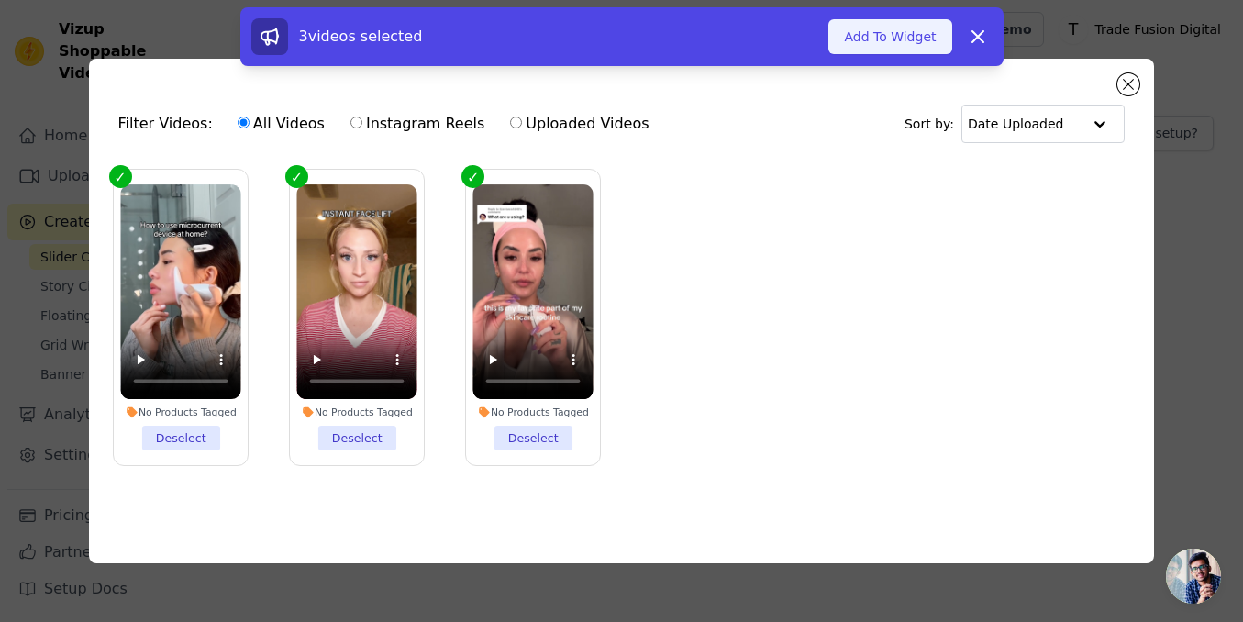
click at [915, 39] on button "Add To Widget" at bounding box center [890, 36] width 123 height 35
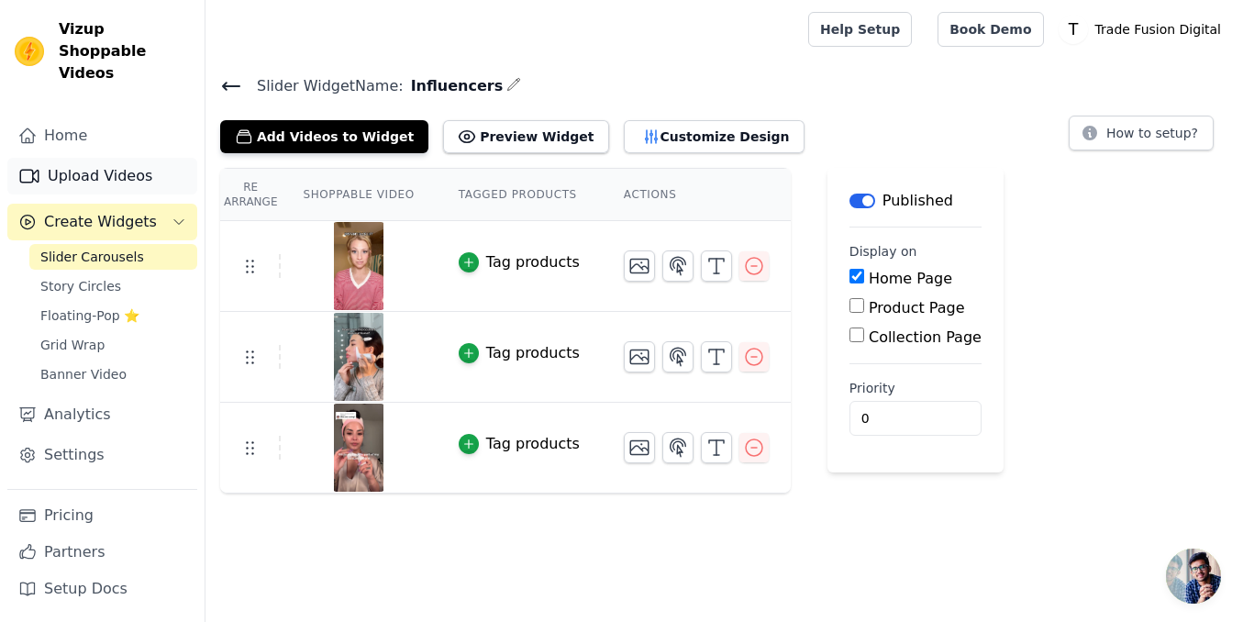
click at [112, 158] on link "Upload Videos" at bounding box center [102, 176] width 190 height 37
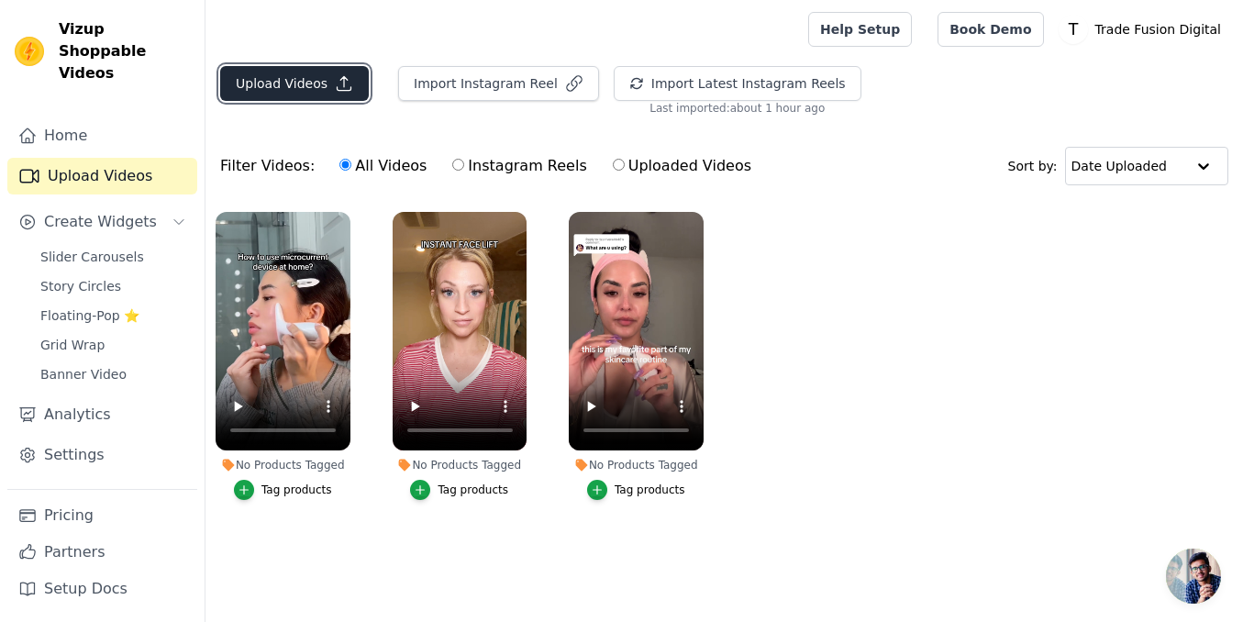
click at [272, 84] on button "Upload Videos" at bounding box center [294, 83] width 149 height 35
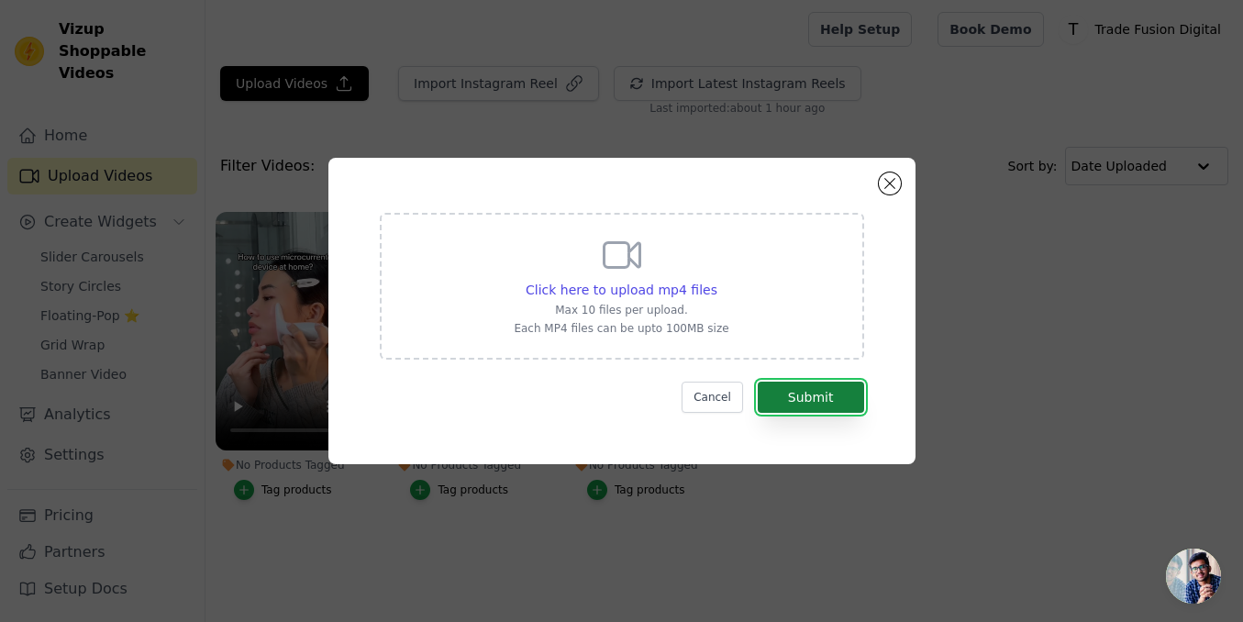
click at [805, 387] on button "Submit" at bounding box center [811, 397] width 106 height 31
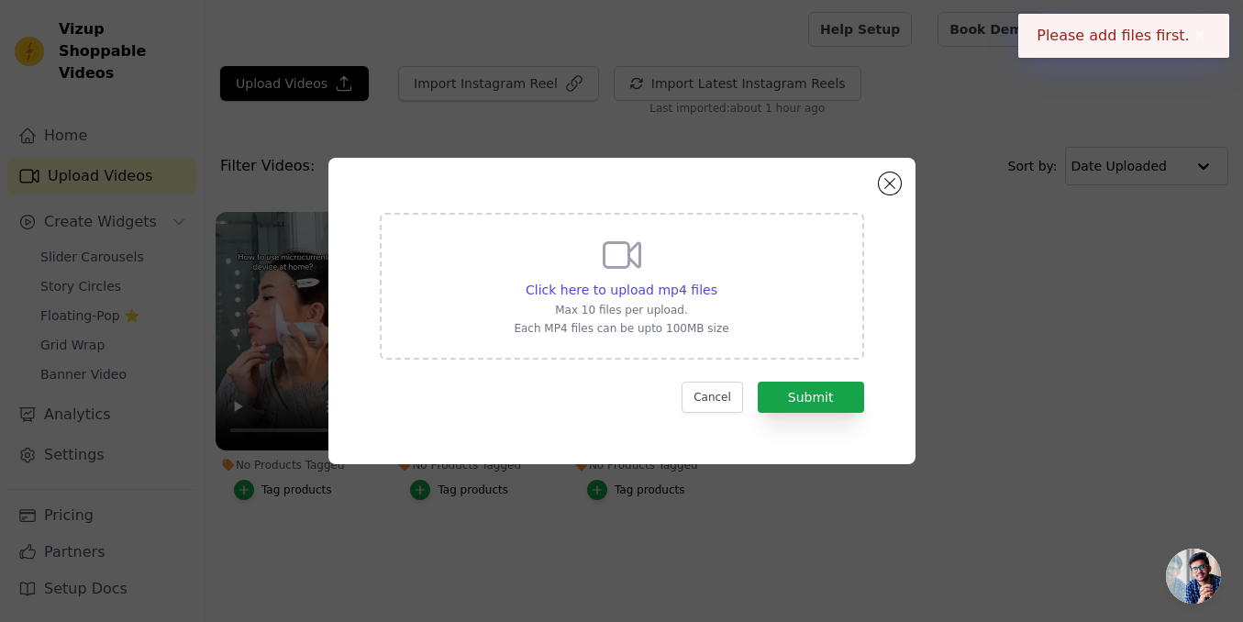
click at [619, 265] on icon at bounding box center [622, 255] width 44 height 44
click at [717, 280] on input "Click here to upload mp4 files Max 10 files per upload. Each MP4 files can be u…" at bounding box center [717, 280] width 1 height 1
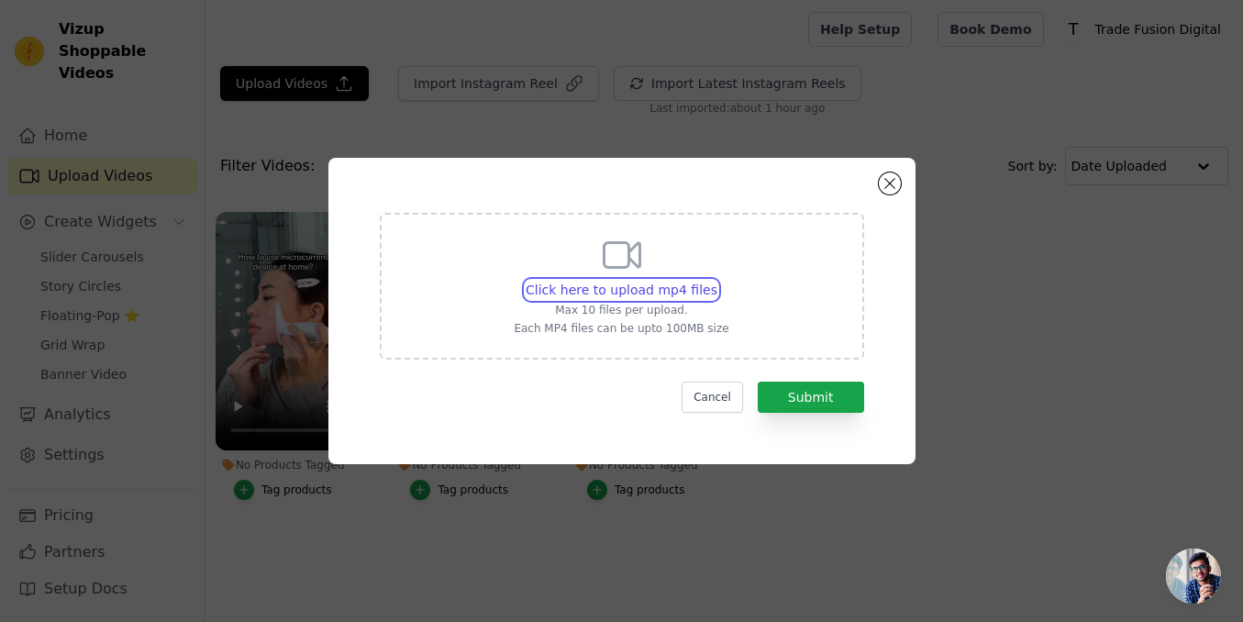
type input "C:\fakepath\ssstik.io_1755627634603.mp4"
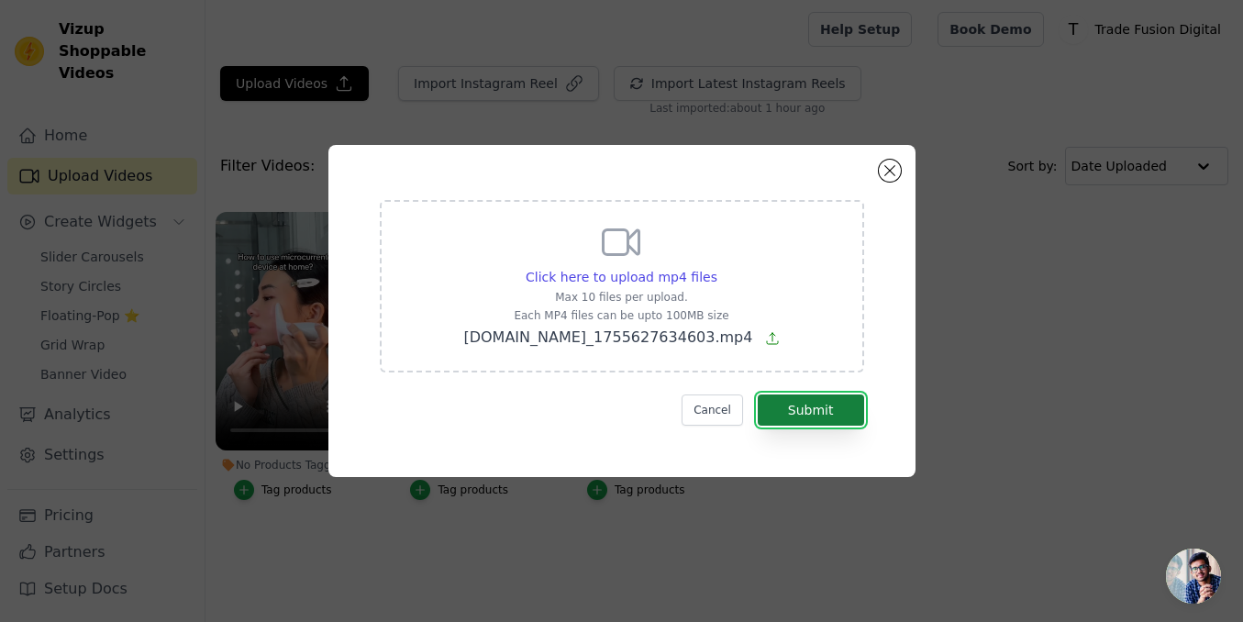
click at [783, 421] on button "Submit" at bounding box center [811, 410] width 106 height 31
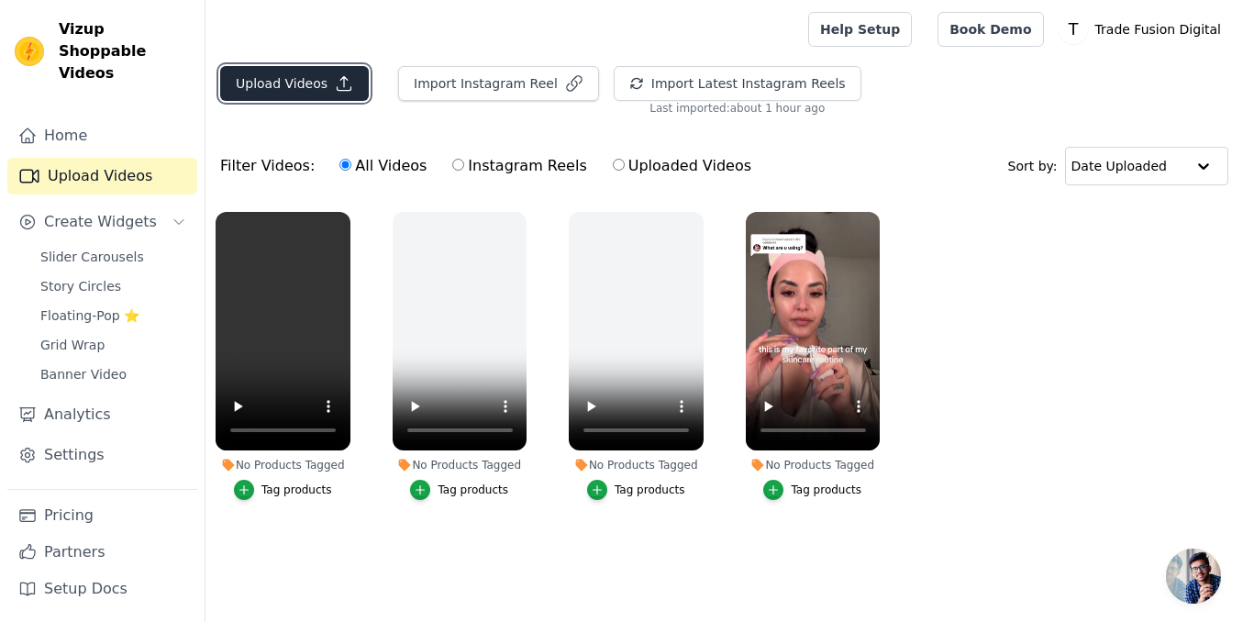
click at [283, 81] on button "Upload Videos" at bounding box center [294, 83] width 149 height 35
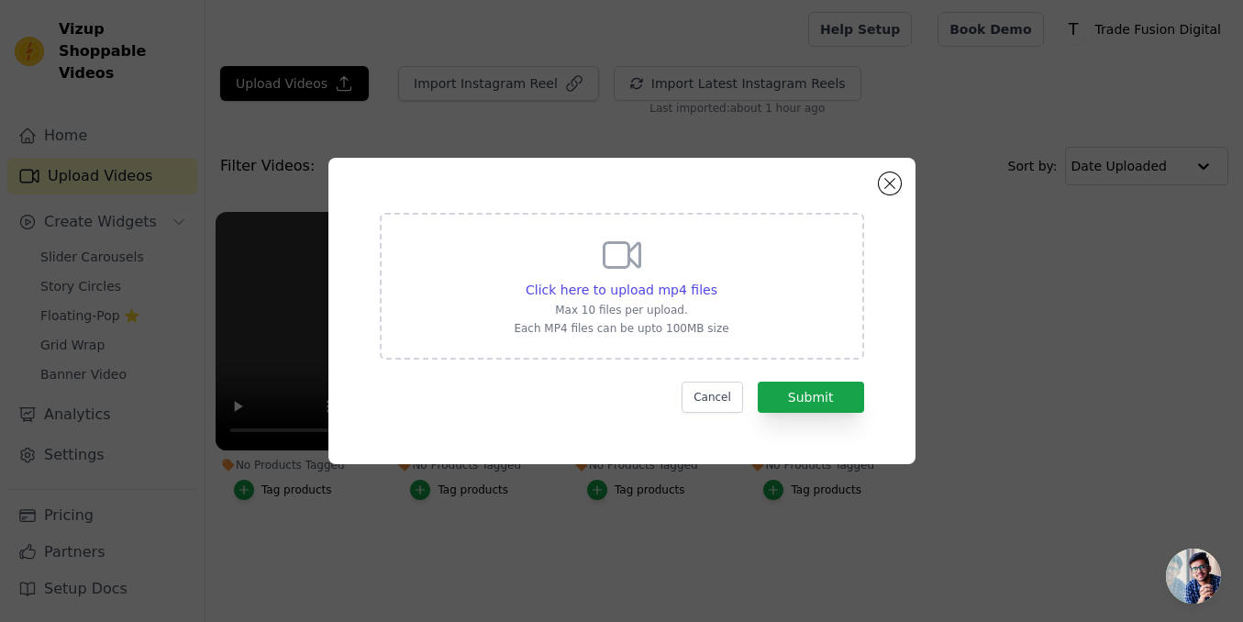
click at [635, 268] on icon at bounding box center [622, 255] width 44 height 44
click at [717, 280] on input "Click here to upload mp4 files Max 10 files per upload. Each MP4 files can be u…" at bounding box center [717, 280] width 1 height 1
type input "C:\fakepath\ssstik.io_1755628816289.mp4"
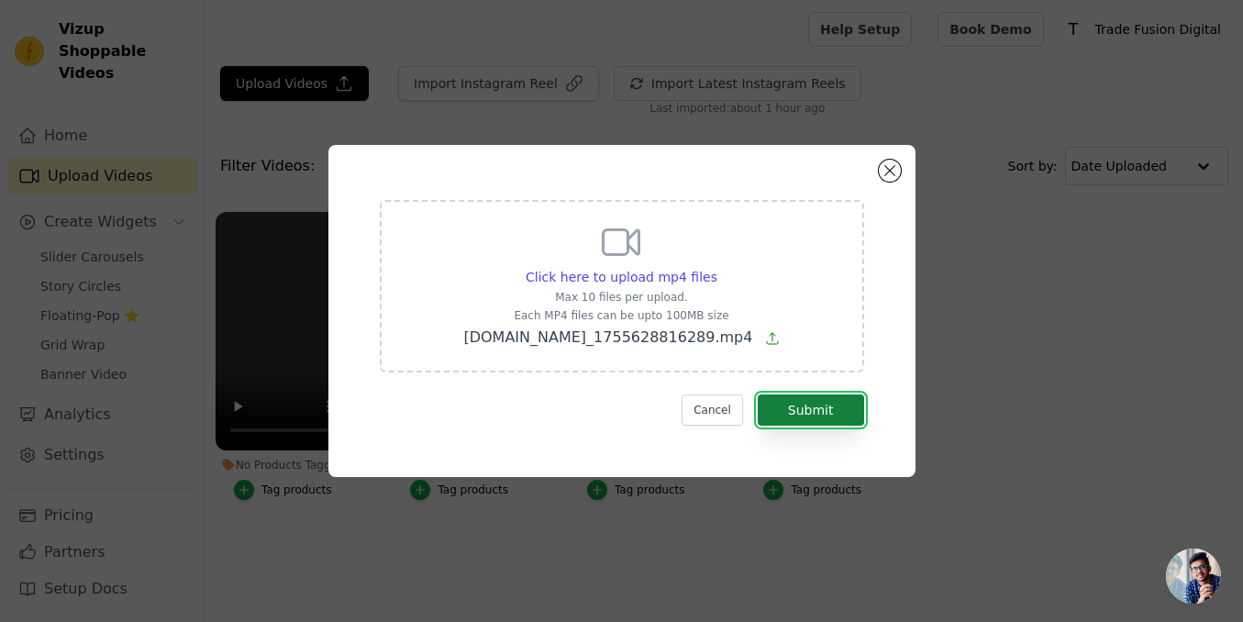
click at [796, 423] on button "Submit" at bounding box center [811, 410] width 106 height 31
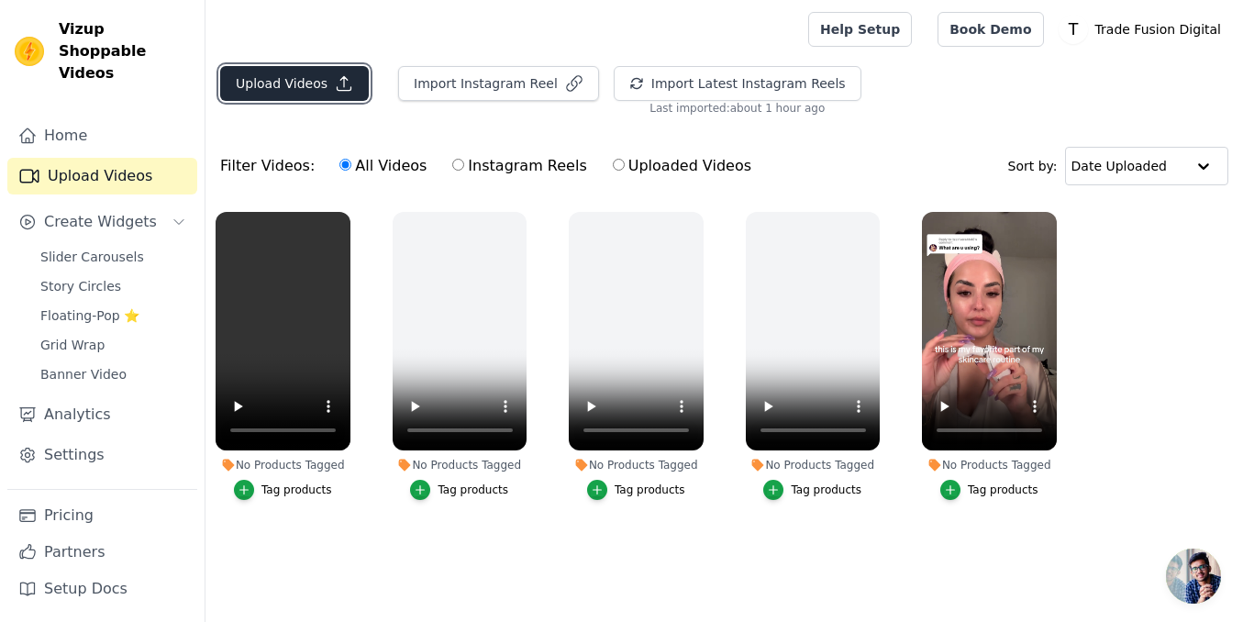
click at [307, 74] on button "Upload Videos" at bounding box center [294, 83] width 149 height 35
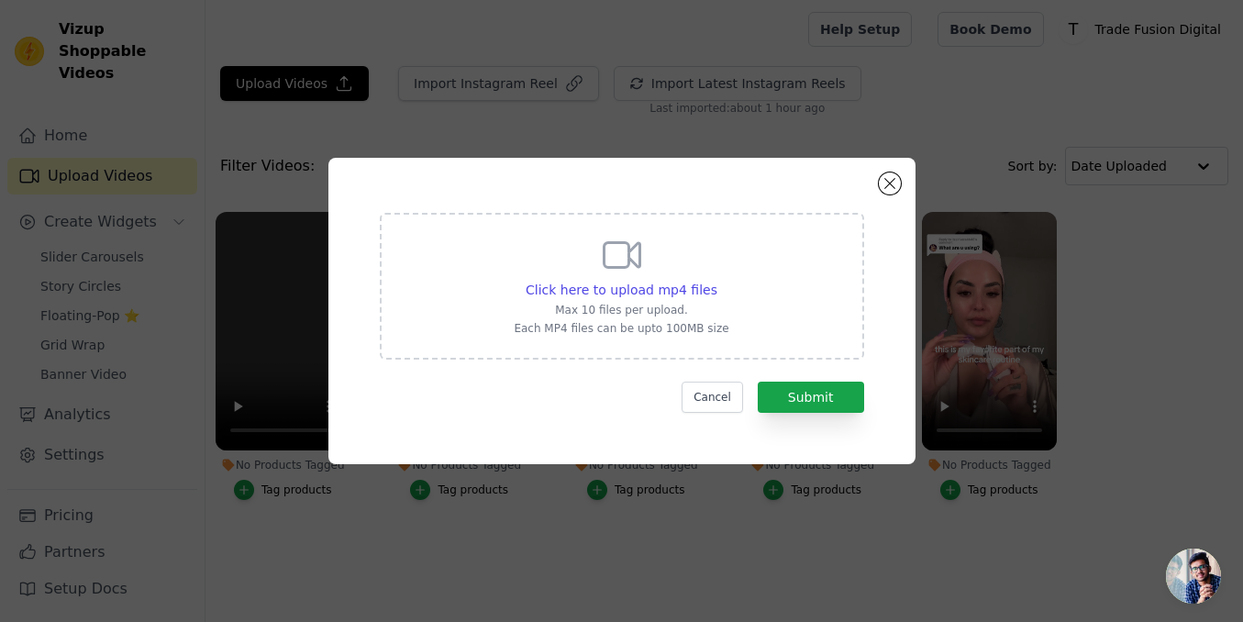
click at [615, 308] on p "Max 10 files per upload." at bounding box center [621, 310] width 215 height 15
click at [717, 281] on input "Click here to upload mp4 files Max 10 files per upload. Each MP4 files can be u…" at bounding box center [717, 280] width 1 height 1
type input "C:\fakepath\ssstik.io_1755629061140.mp4"
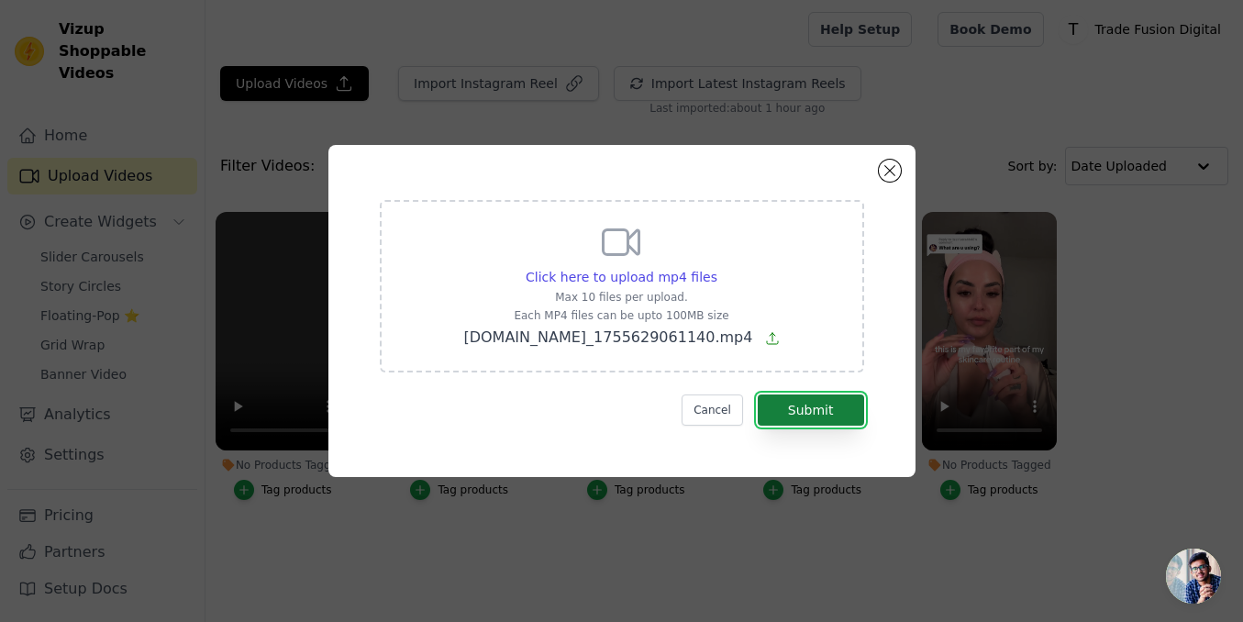
click at [801, 406] on button "Submit" at bounding box center [811, 410] width 106 height 31
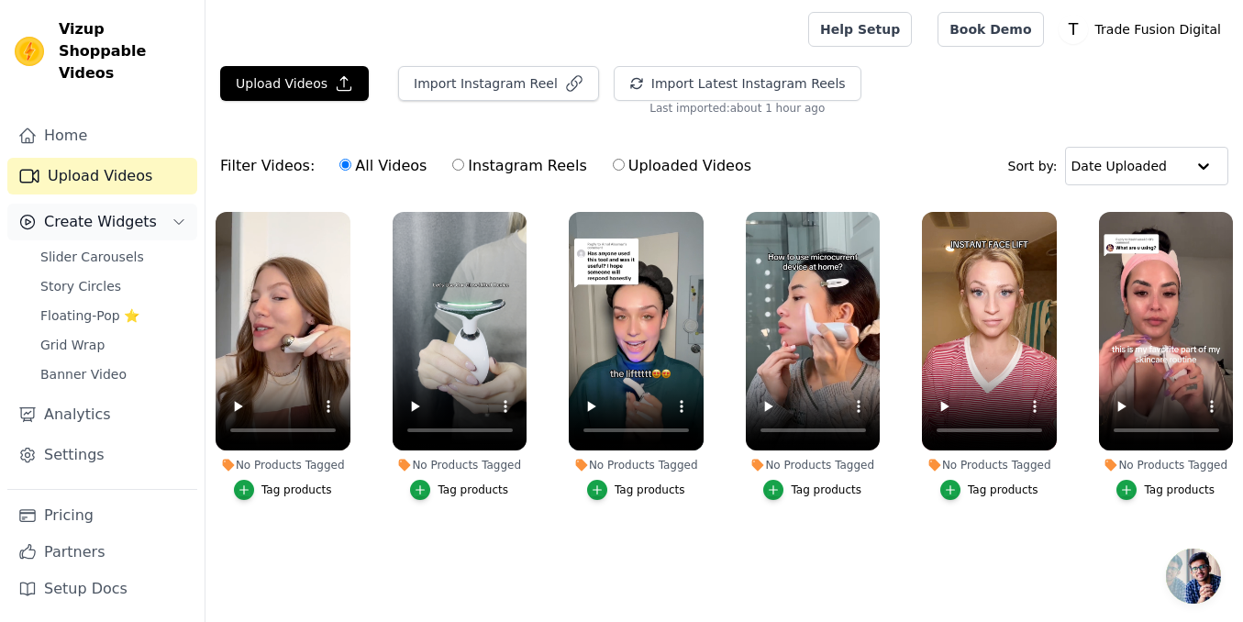
click at [112, 211] on span "Create Widgets" at bounding box center [100, 222] width 113 height 22
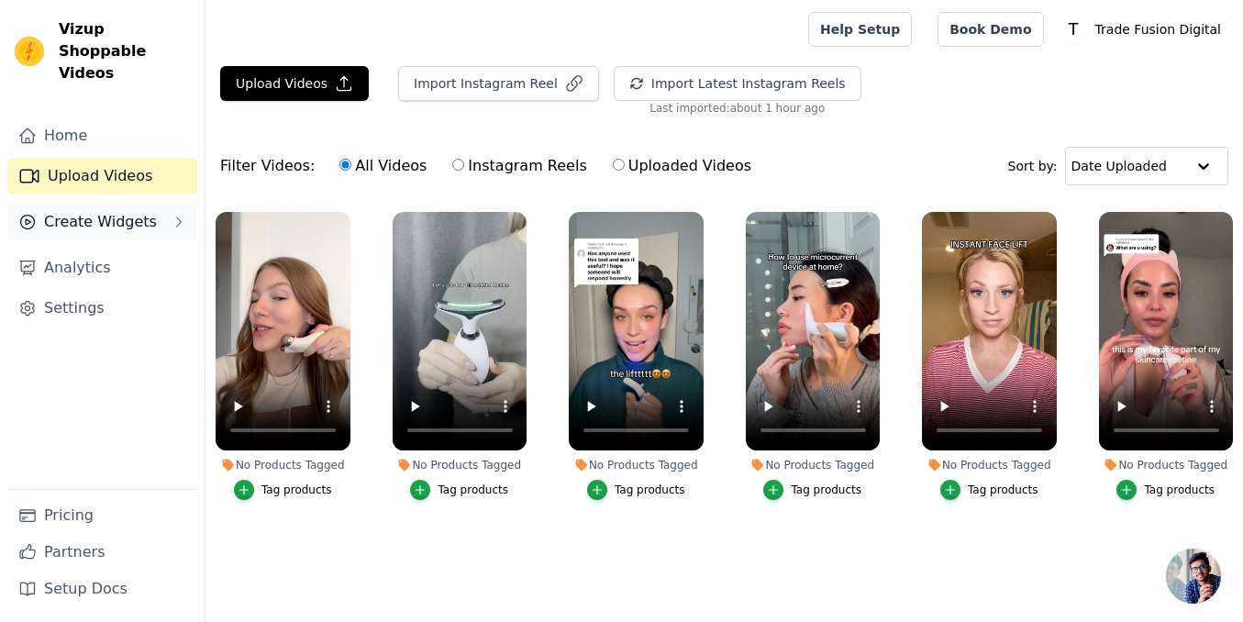
click at [112, 211] on span "Create Widgets" at bounding box center [100, 222] width 113 height 22
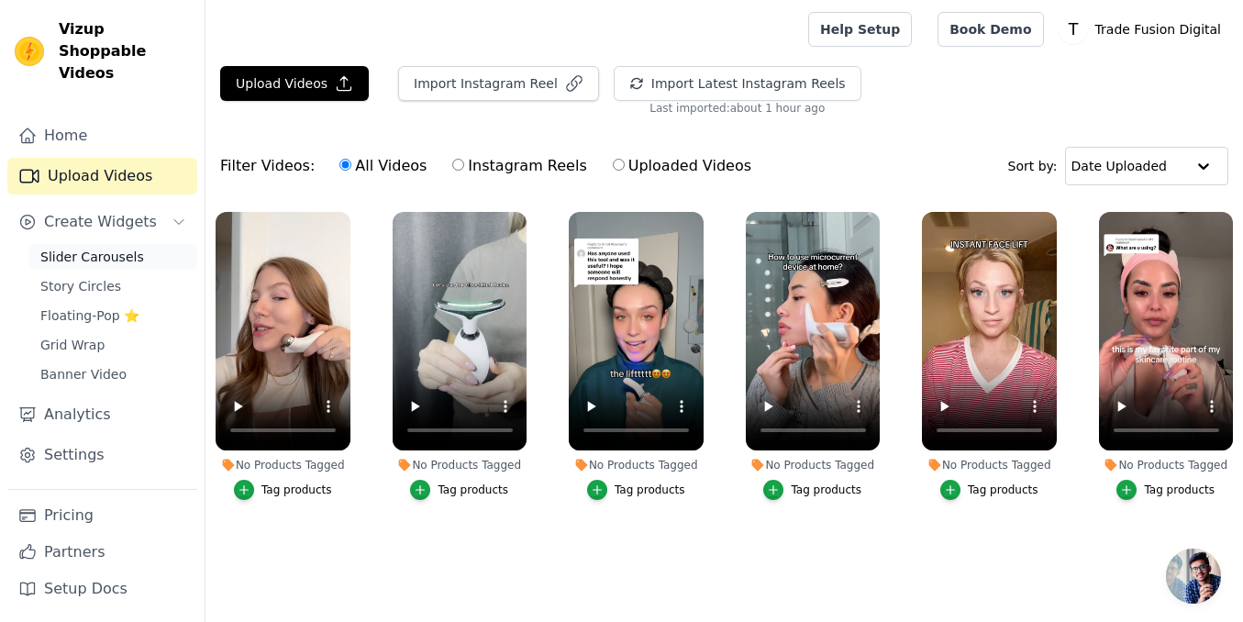
click at [94, 248] on span "Slider Carousels" at bounding box center [92, 257] width 104 height 18
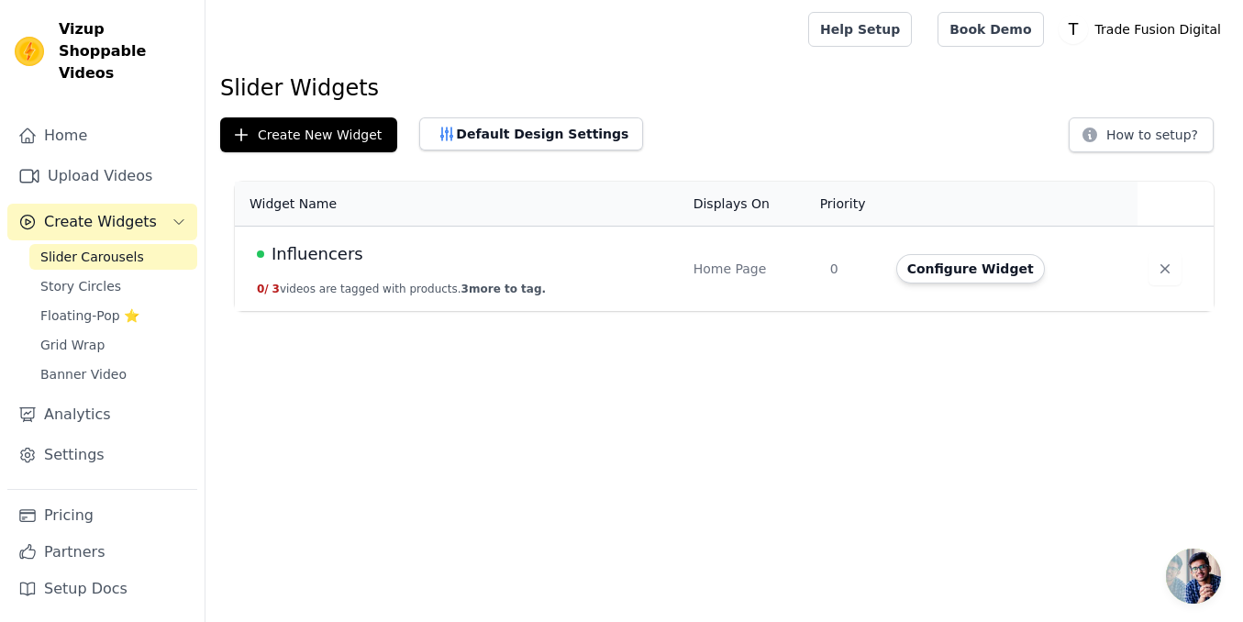
click at [441, 284] on button "0 / 3 videos are tagged with products. 3 more to tag." at bounding box center [401, 289] width 289 height 15
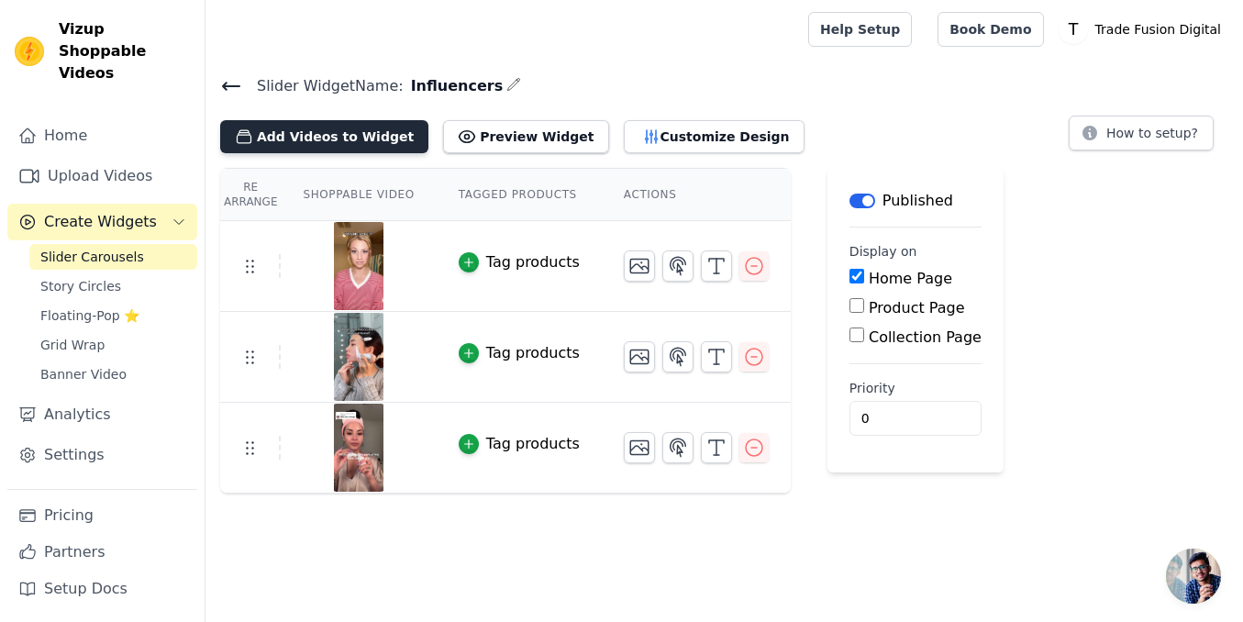
click at [341, 144] on button "Add Videos to Widget" at bounding box center [324, 136] width 208 height 33
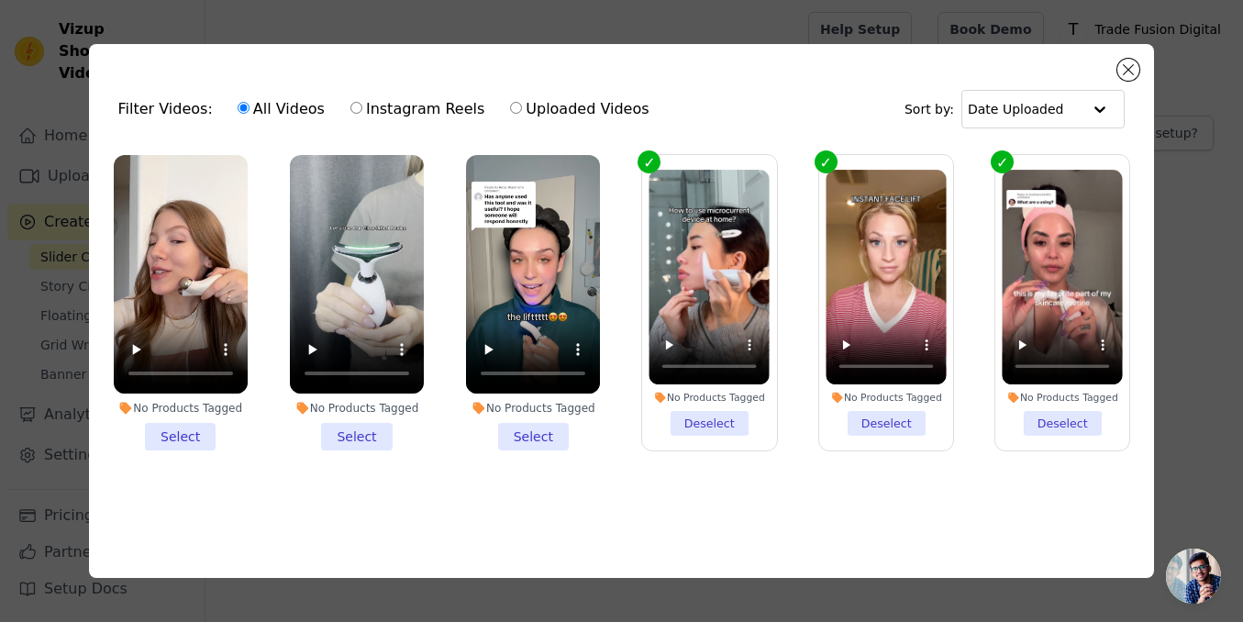
click at [531, 439] on li "No Products Tagged Select" at bounding box center [533, 302] width 134 height 295
click at [0, 0] on input "No Products Tagged Select" at bounding box center [0, 0] width 0 height 0
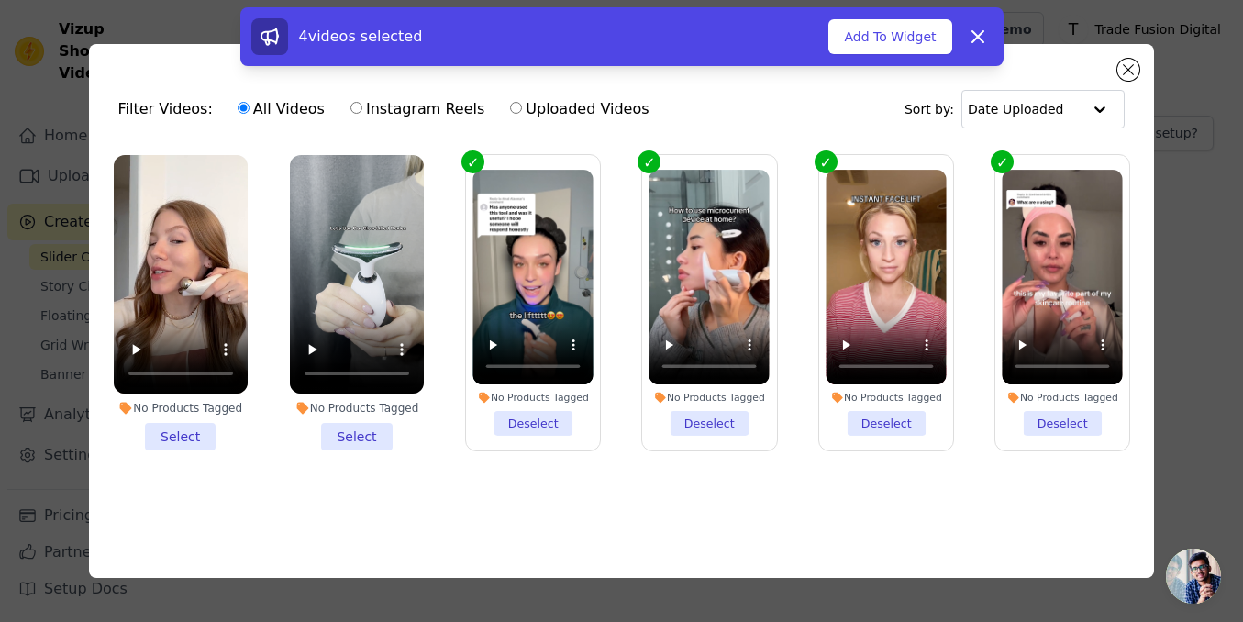
click at [373, 434] on li "No Products Tagged Select" at bounding box center [357, 302] width 134 height 295
click at [0, 0] on input "No Products Tagged Select" at bounding box center [0, 0] width 0 height 0
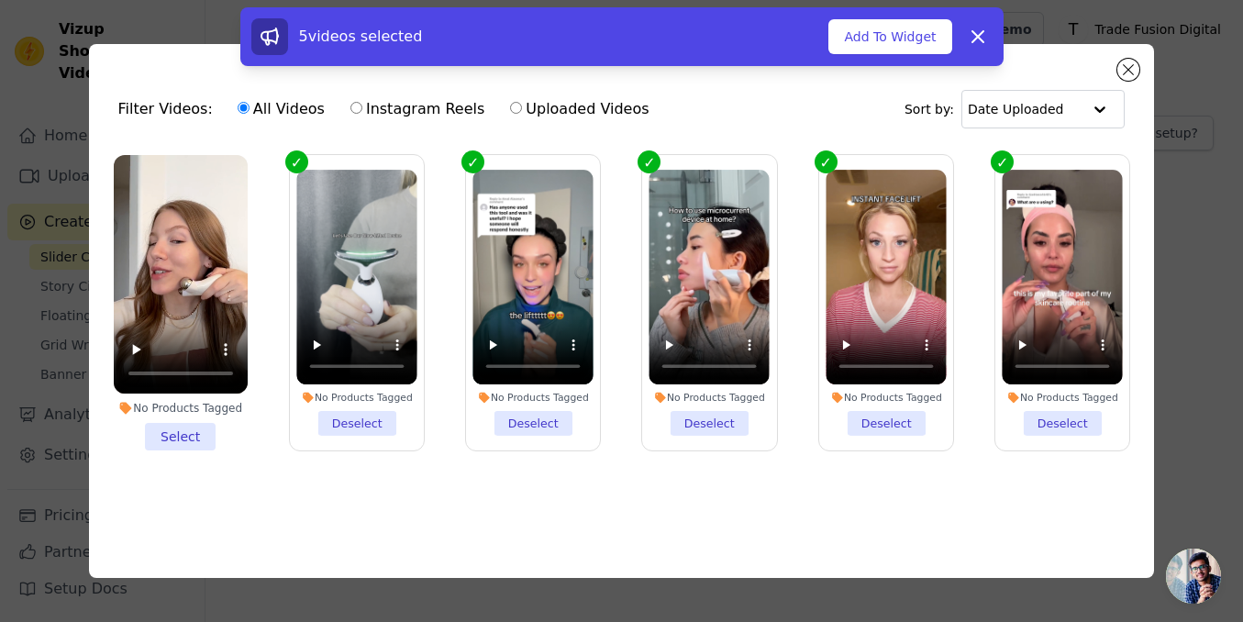
click at [195, 442] on li "No Products Tagged Select" at bounding box center [181, 302] width 134 height 295
click at [0, 0] on input "No Products Tagged Select" at bounding box center [0, 0] width 0 height 0
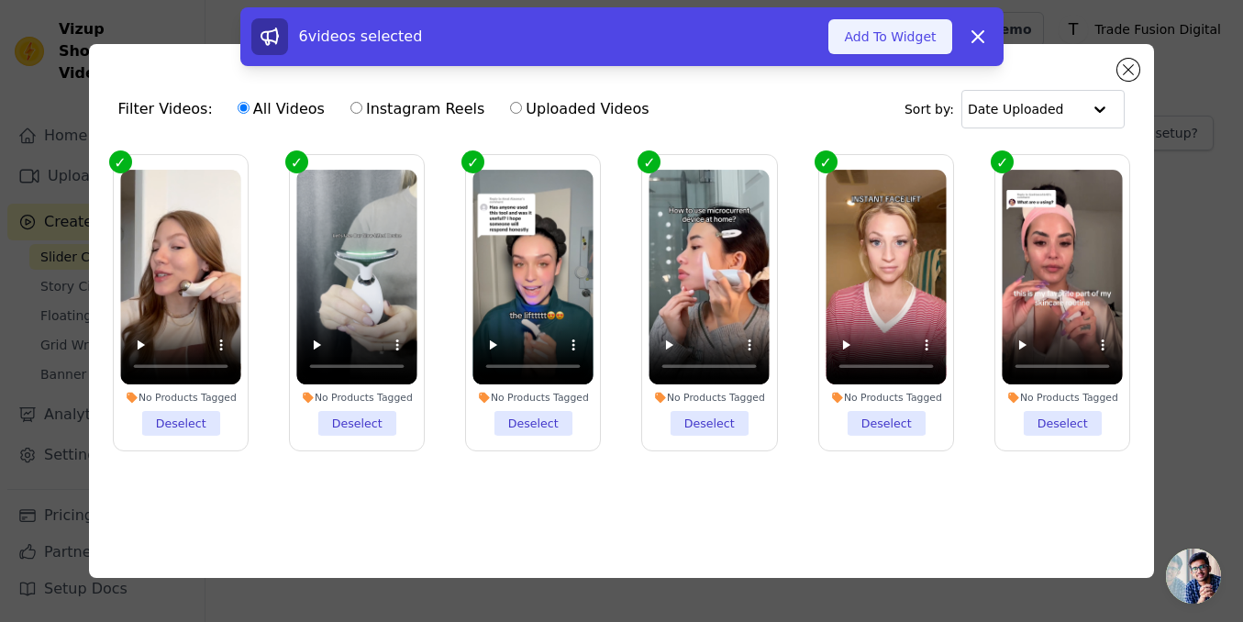
click at [896, 38] on button "Add To Widget" at bounding box center [890, 36] width 123 height 35
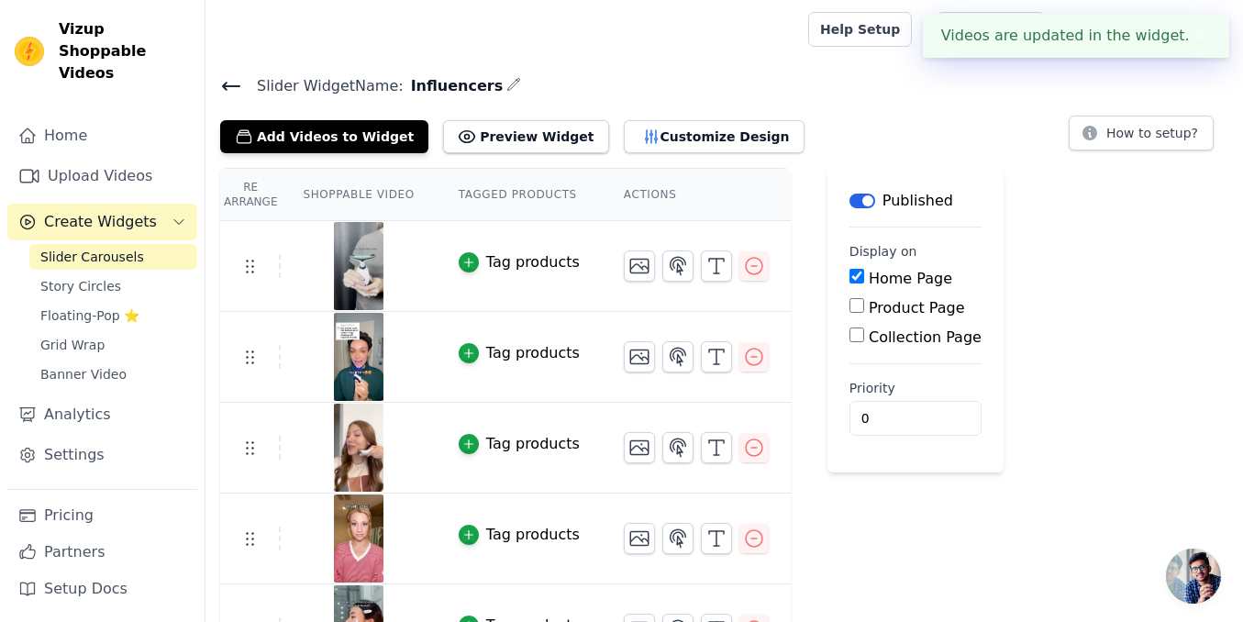
scroll to position [143, 0]
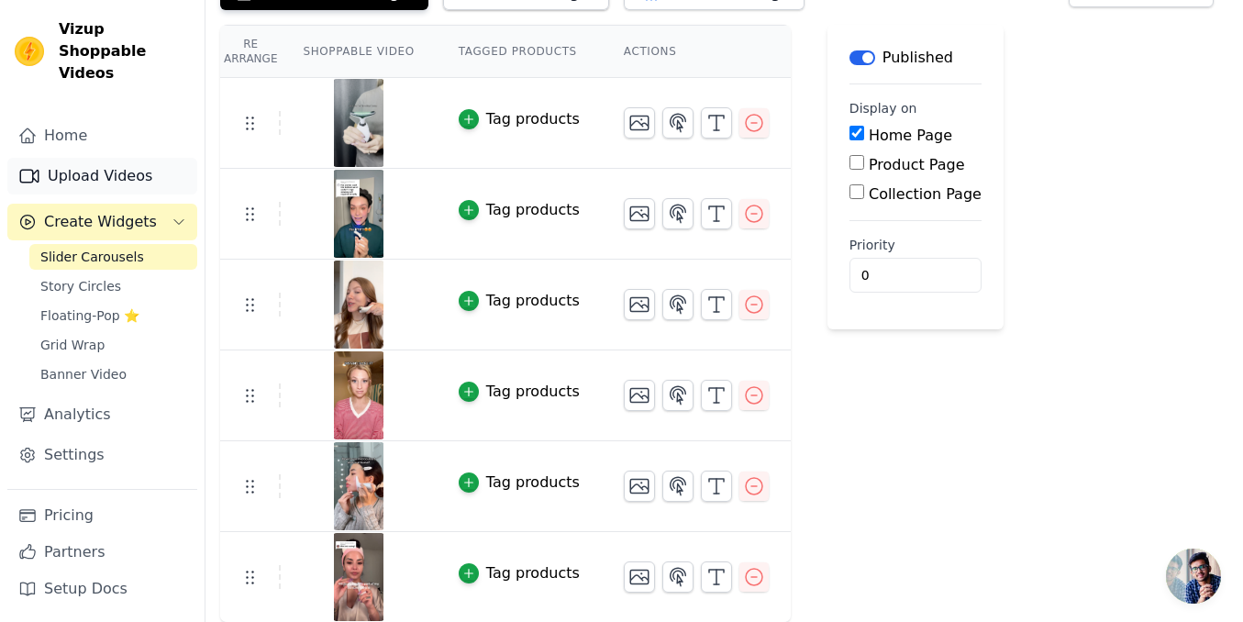
click at [109, 162] on link "Upload Videos" at bounding box center [102, 176] width 190 height 37
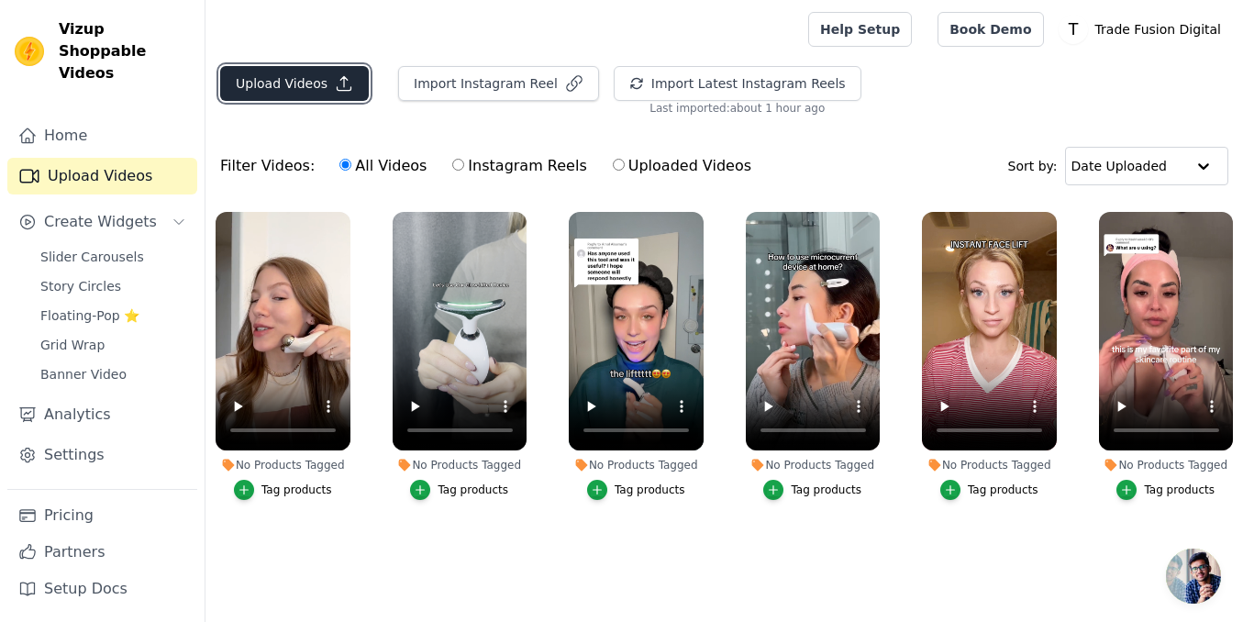
click at [304, 77] on button "Upload Videos" at bounding box center [294, 83] width 149 height 35
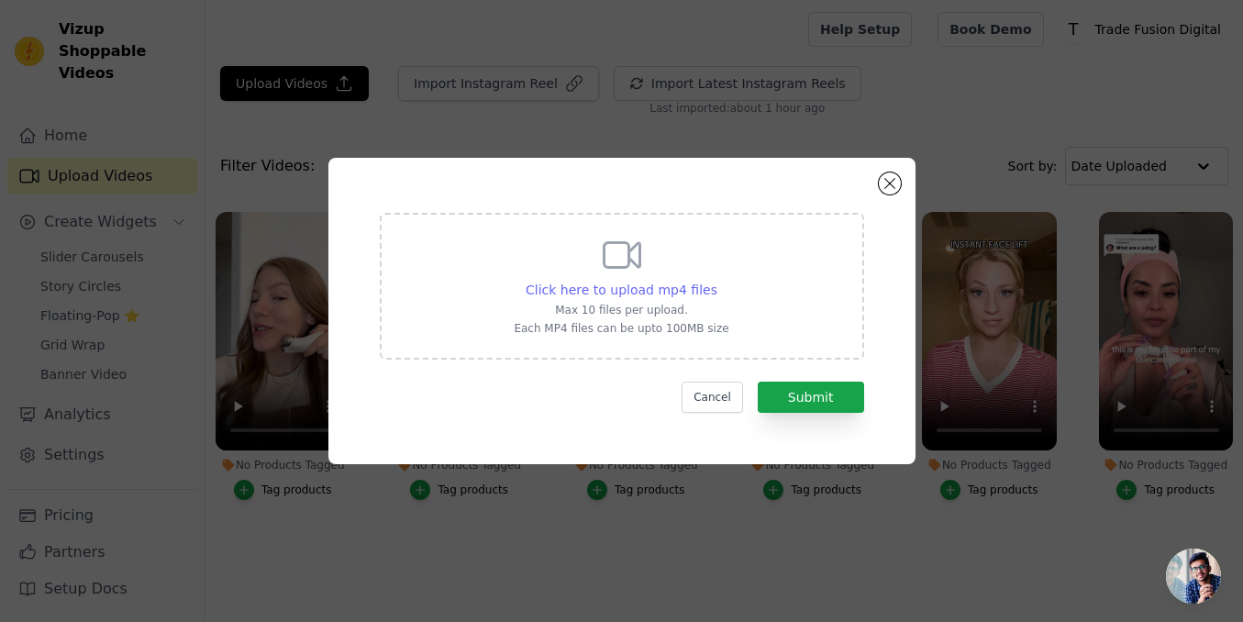
click at [630, 292] on span "Click here to upload mp4 files" at bounding box center [622, 290] width 192 height 15
click at [717, 281] on input "Click here to upload mp4 files Max 10 files per upload. Each MP4 files can be u…" at bounding box center [717, 280] width 1 height 1
type input "C:\fakepath\ssstik.io_1755629283587.mp4"
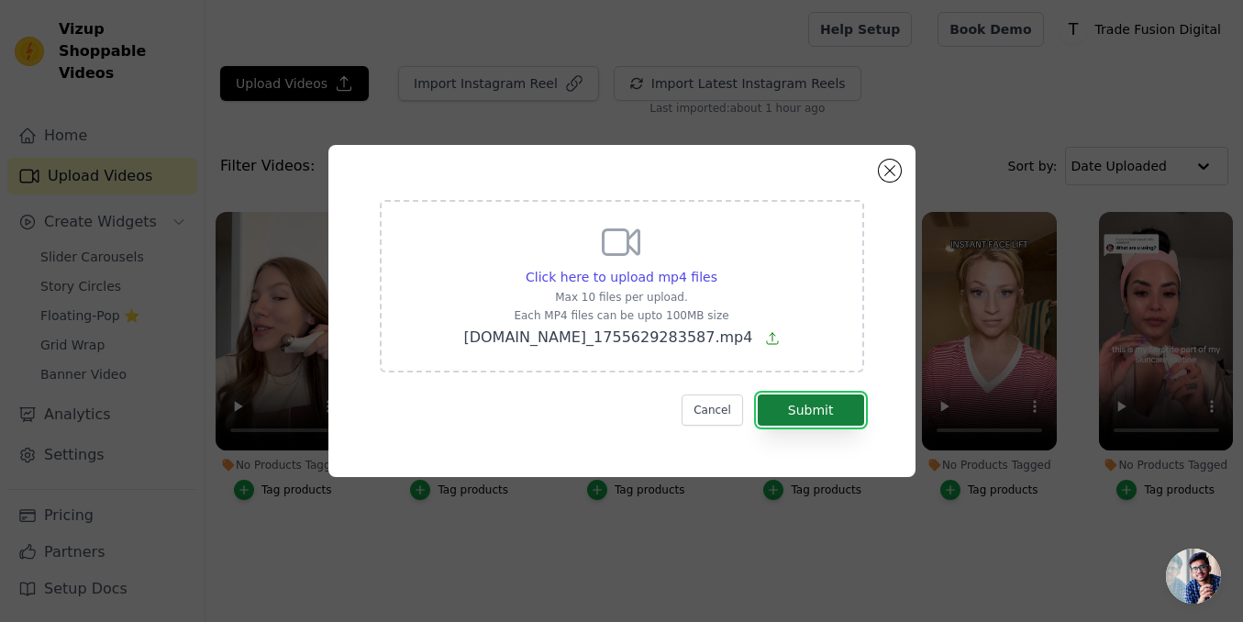
click at [827, 412] on button "Submit" at bounding box center [811, 410] width 106 height 31
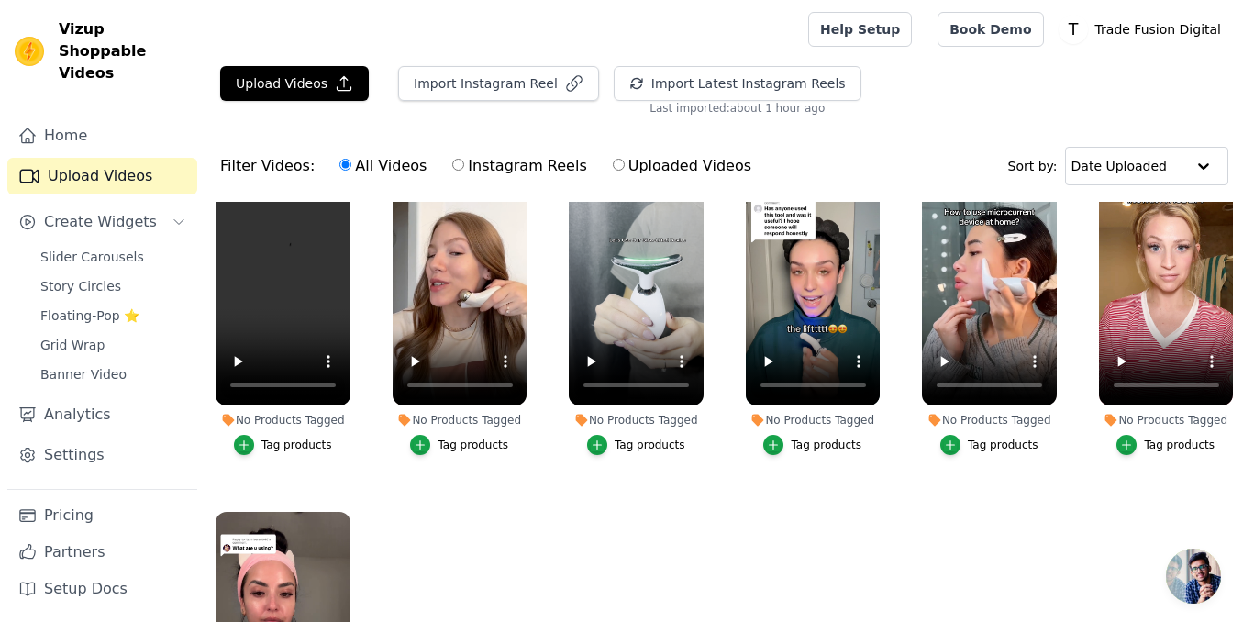
scroll to position [43, 0]
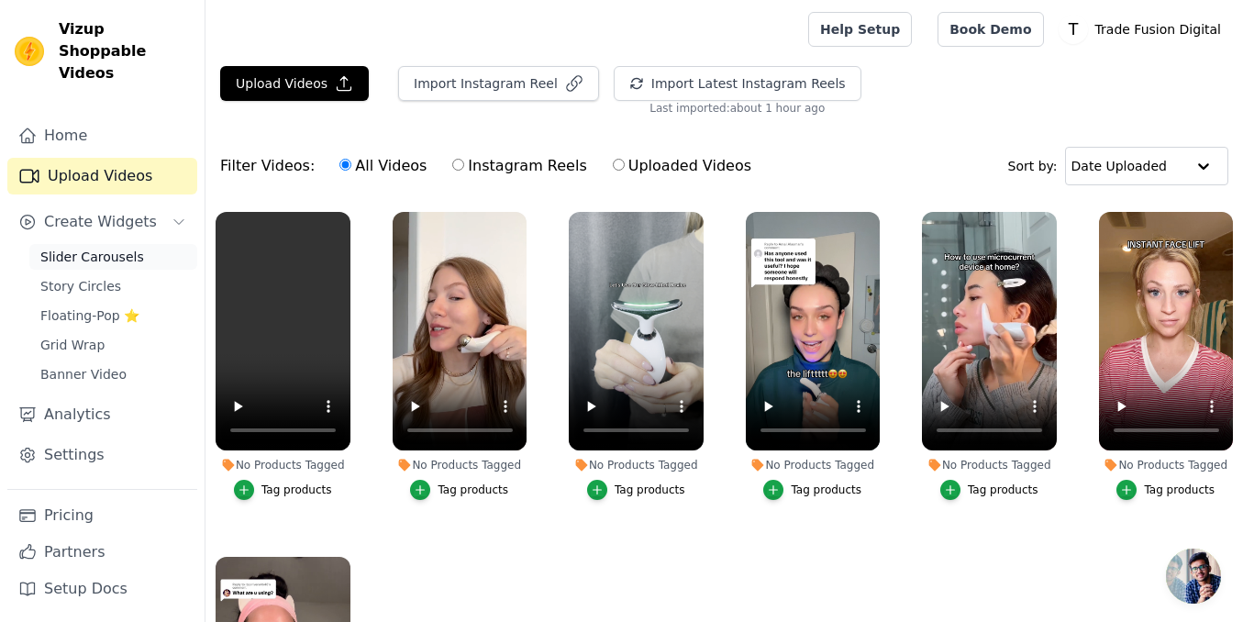
click at [106, 248] on span "Slider Carousels" at bounding box center [92, 257] width 104 height 18
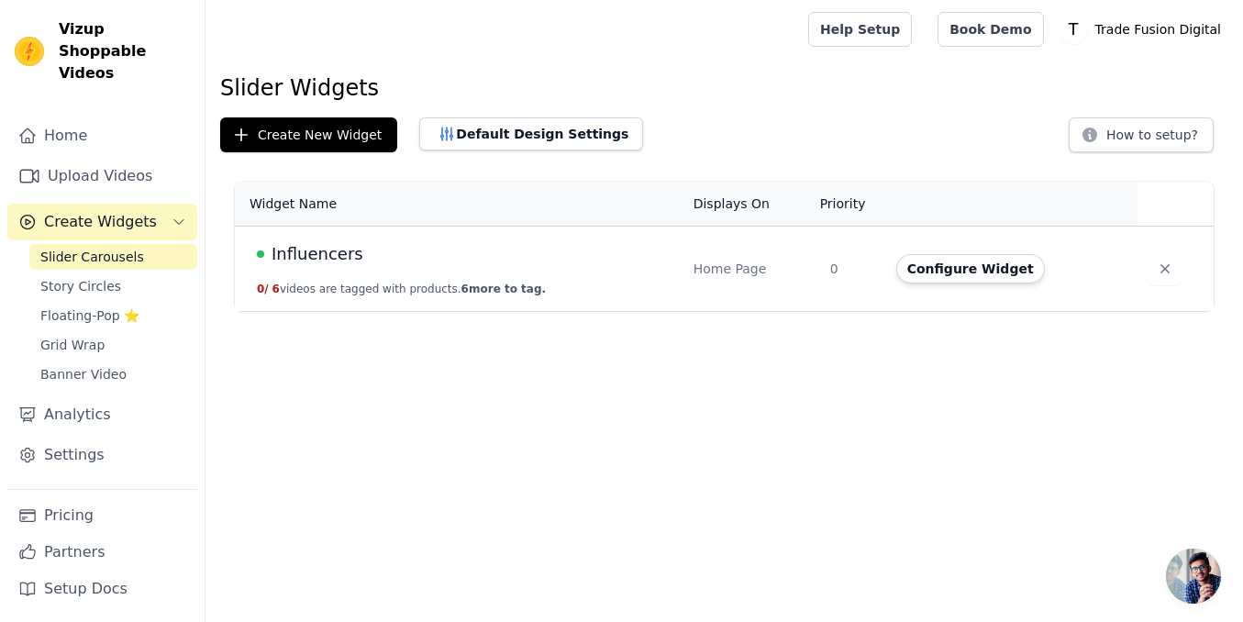
click at [486, 270] on td "Influencers 0 / 6 videos are tagged with products. 6 more to tag." at bounding box center [459, 269] width 448 height 85
click at [839, 292] on td "0" at bounding box center [852, 269] width 66 height 85
drag, startPoint x: 656, startPoint y: 267, endPoint x: 668, endPoint y: 267, distance: 11.9
click at [654, 267] on td "Influencers 0 / 6 videos are tagged with products. 6 more to tag." at bounding box center [459, 269] width 448 height 85
click at [367, 286] on button "0 / 6 videos are tagged with products. 6 more to tag." at bounding box center [401, 289] width 289 height 15
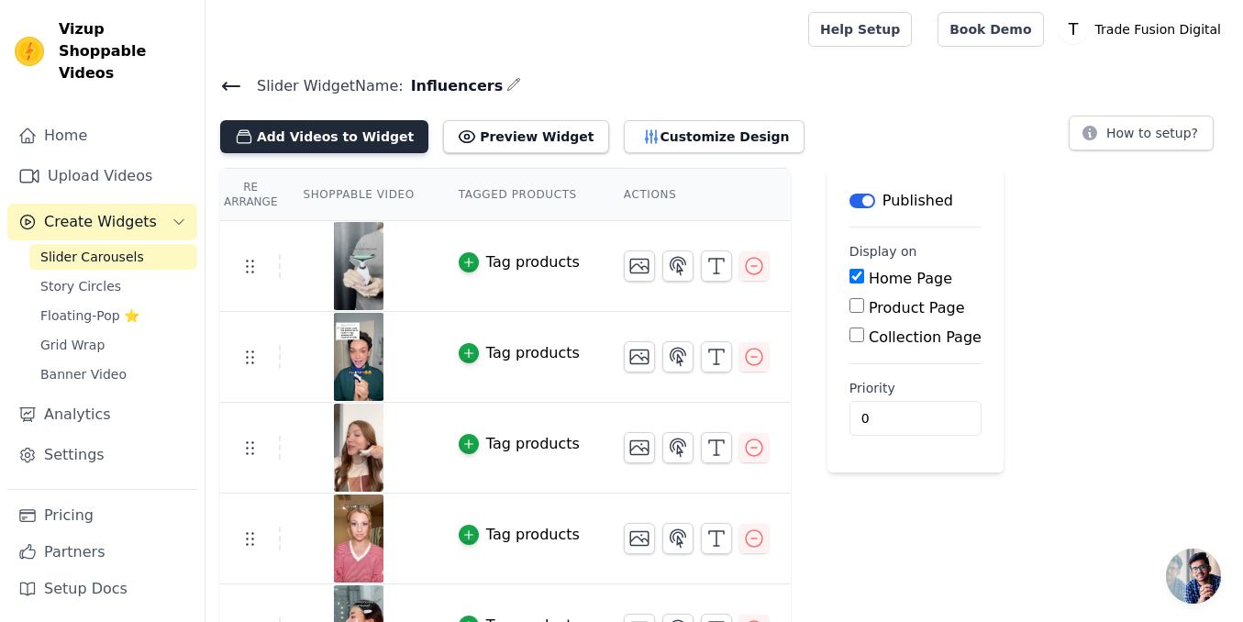
click at [328, 150] on button "Add Videos to Widget" at bounding box center [324, 136] width 208 height 33
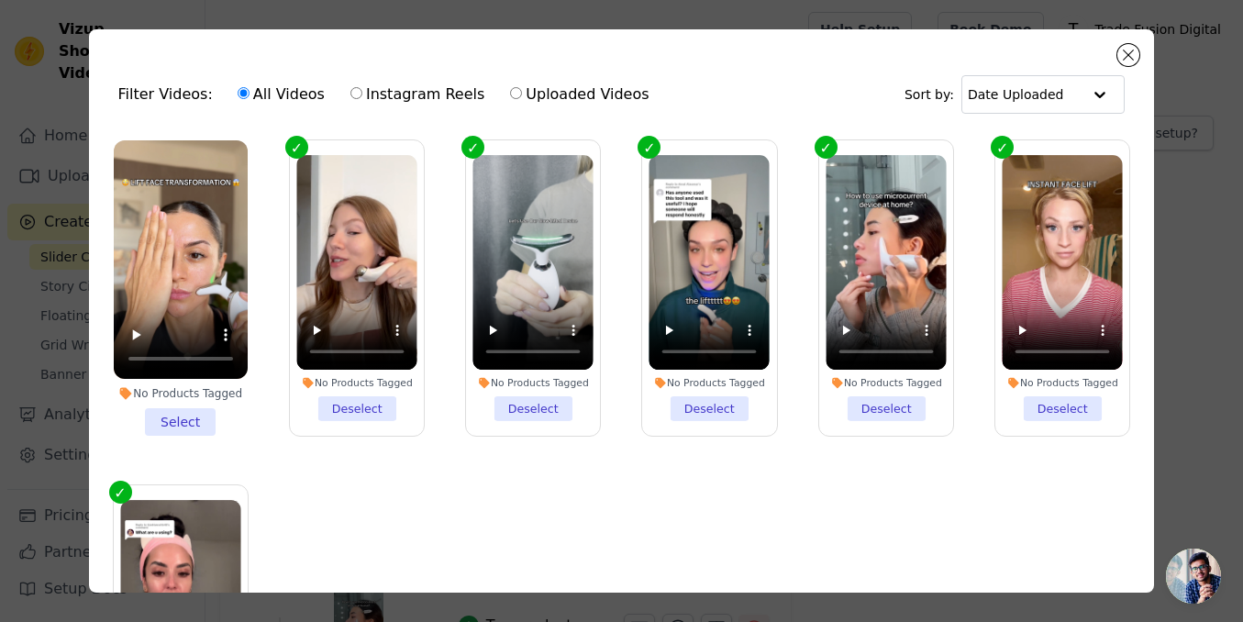
click at [182, 421] on li "No Products Tagged Select" at bounding box center [181, 287] width 134 height 295
click at [0, 0] on input "No Products Tagged Select" at bounding box center [0, 0] width 0 height 0
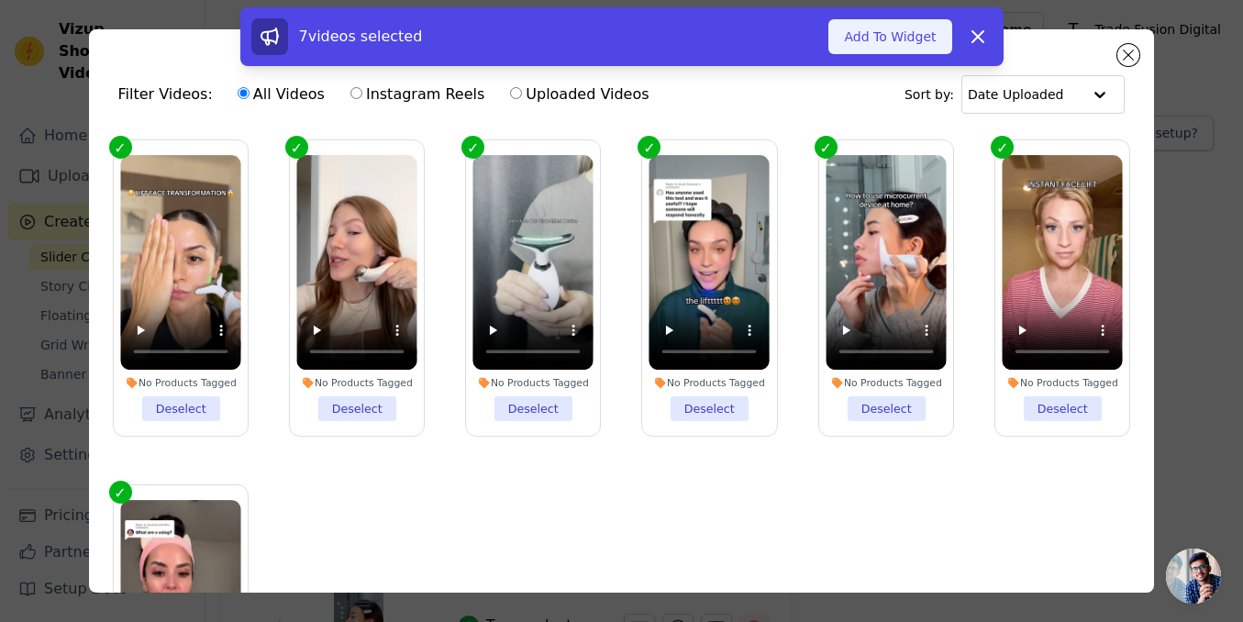
click at [874, 41] on button "Add To Widget" at bounding box center [890, 36] width 123 height 35
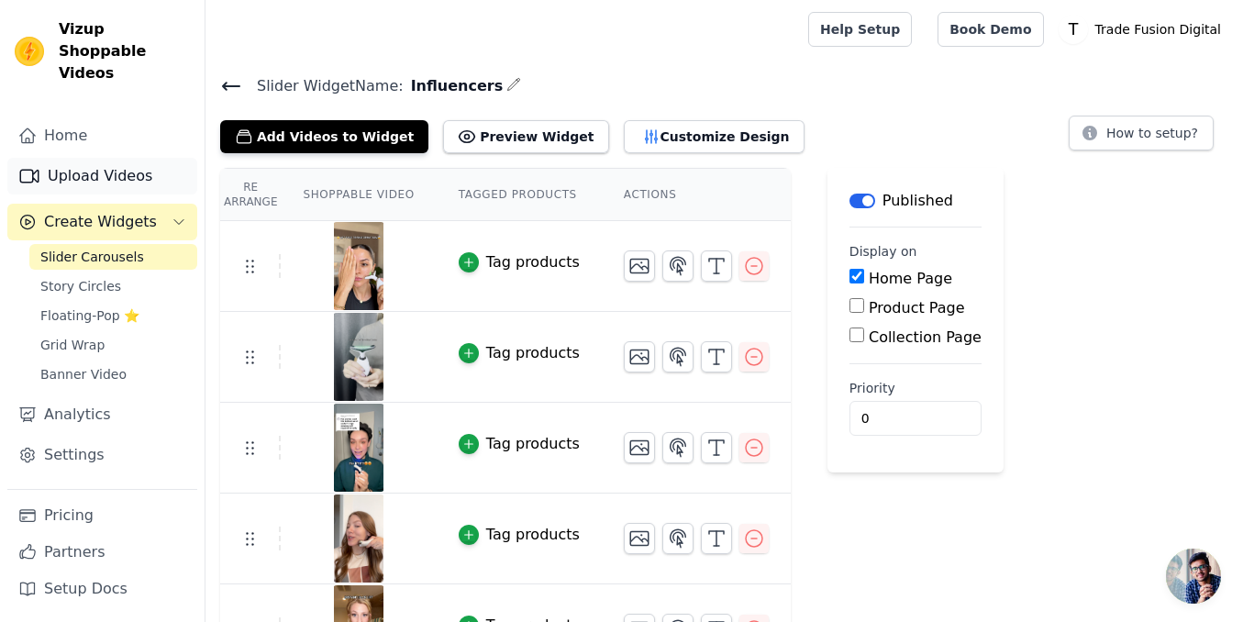
click at [98, 158] on link "Upload Videos" at bounding box center [102, 176] width 190 height 37
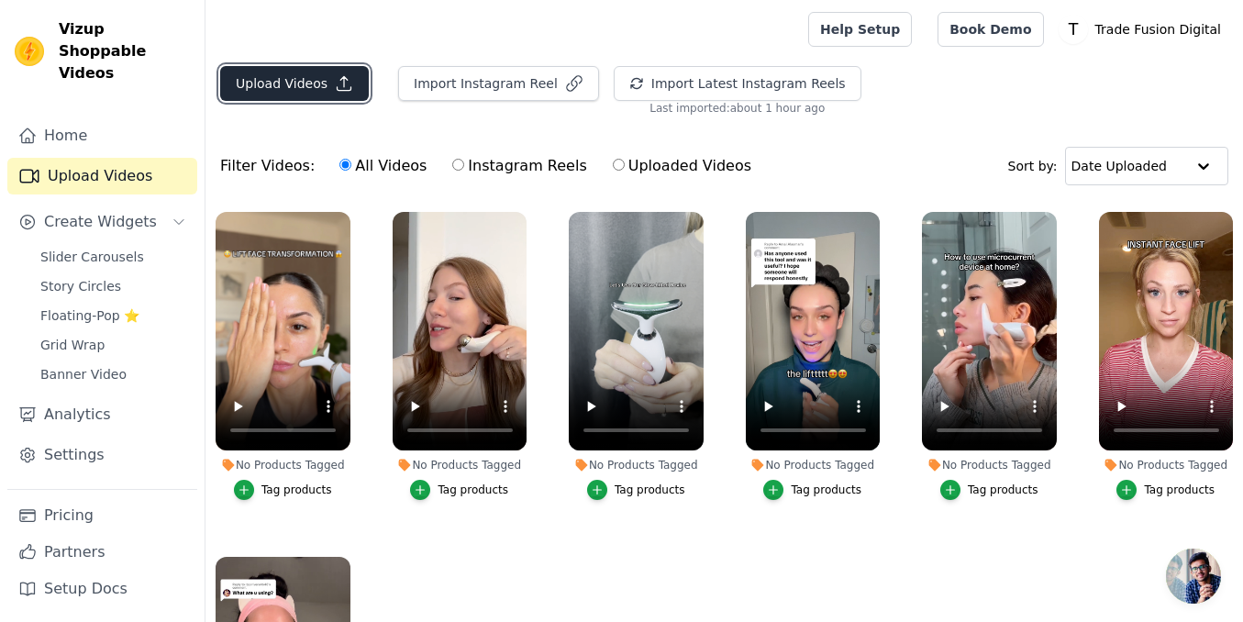
click at [300, 86] on button "Upload Videos" at bounding box center [294, 83] width 149 height 35
